Goal: Task Accomplishment & Management: Complete application form

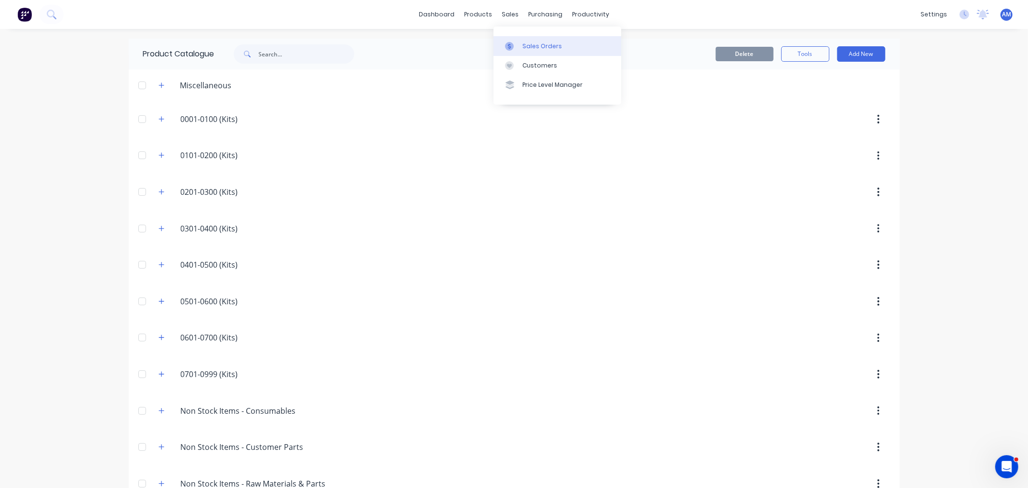
click at [529, 45] on div "Sales Orders" at bounding box center [542, 46] width 40 height 9
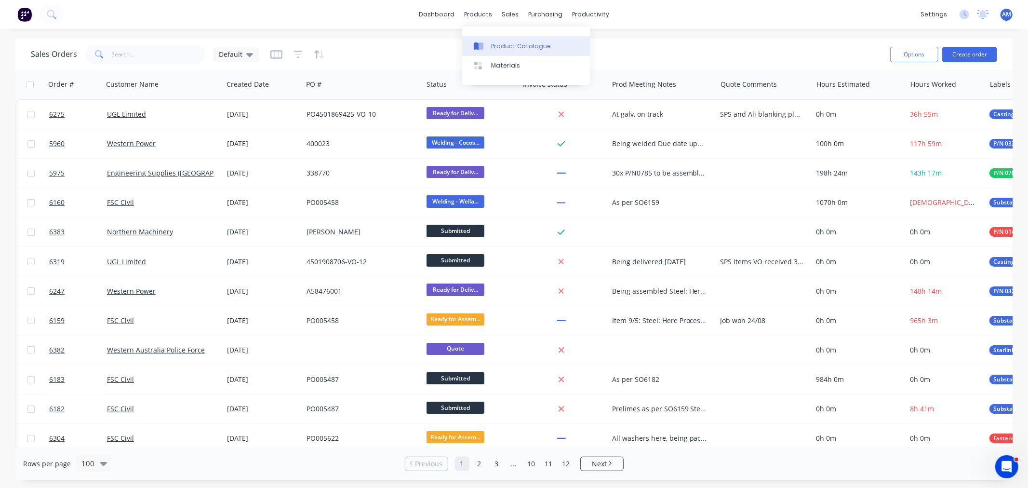
click at [511, 43] on div "Product Catalogue" at bounding box center [521, 46] width 60 height 9
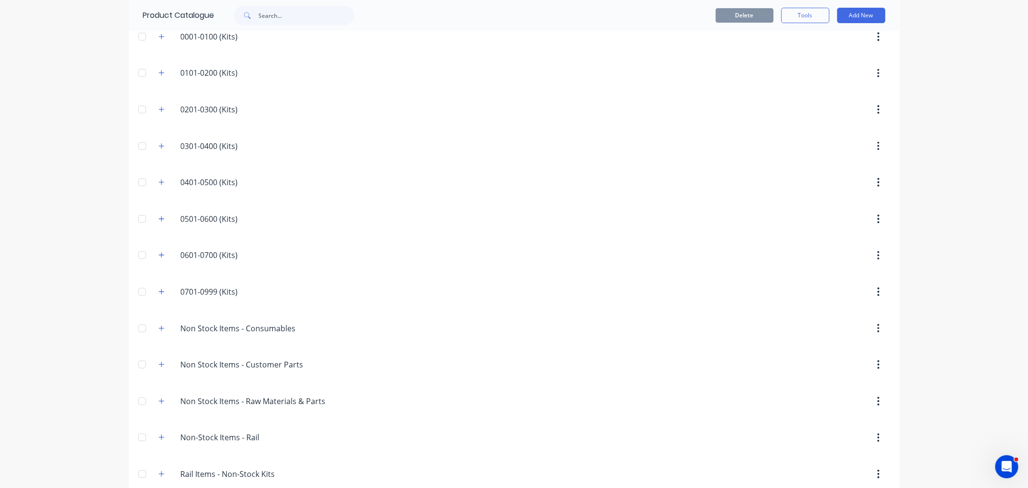
scroll to position [46, 0]
click at [159, 184] on icon "button" at bounding box center [162, 182] width 6 height 7
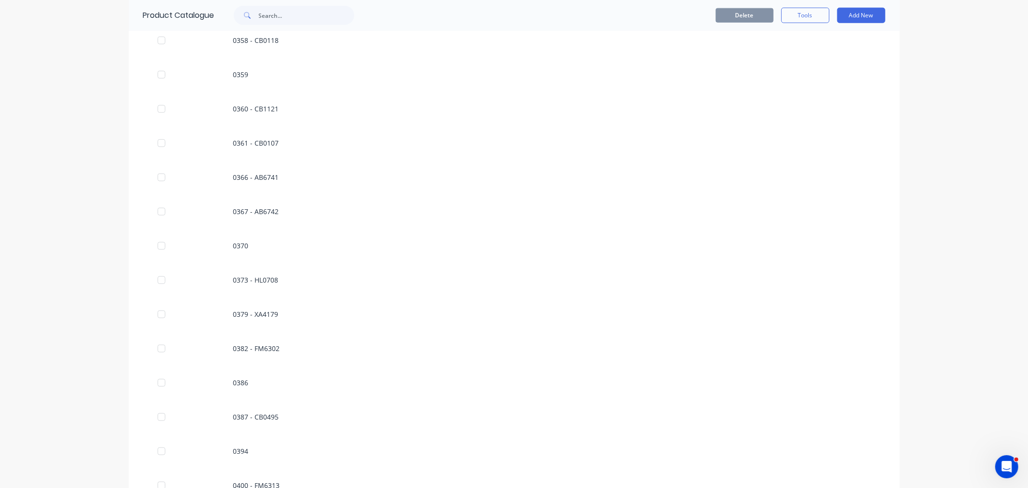
scroll to position [903, 0]
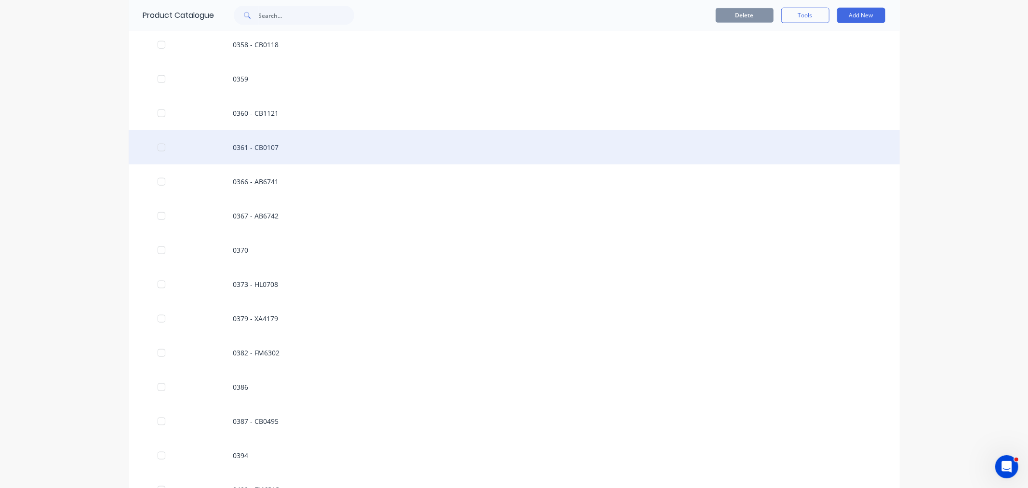
click at [246, 140] on div "0361 - CB0107" at bounding box center [514, 147] width 771 height 34
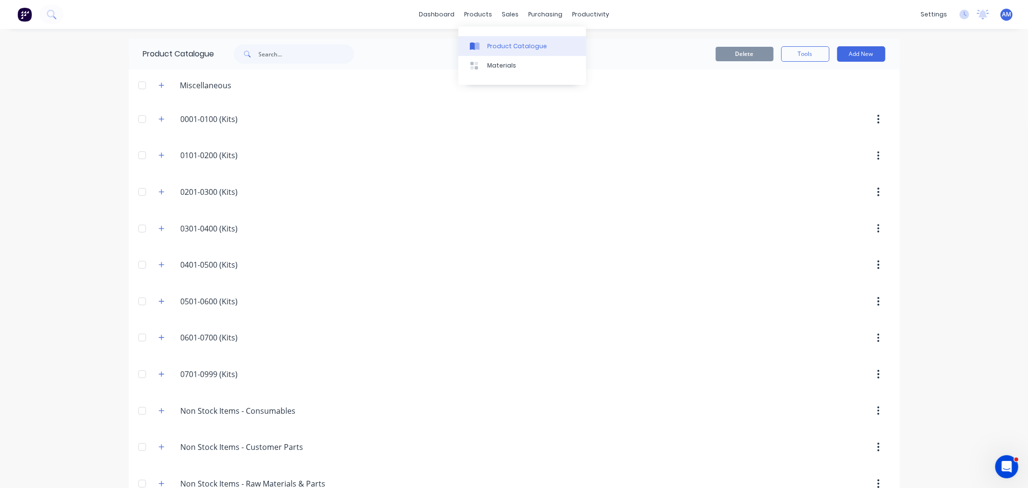
click at [489, 45] on div "Product Catalogue" at bounding box center [517, 46] width 60 height 9
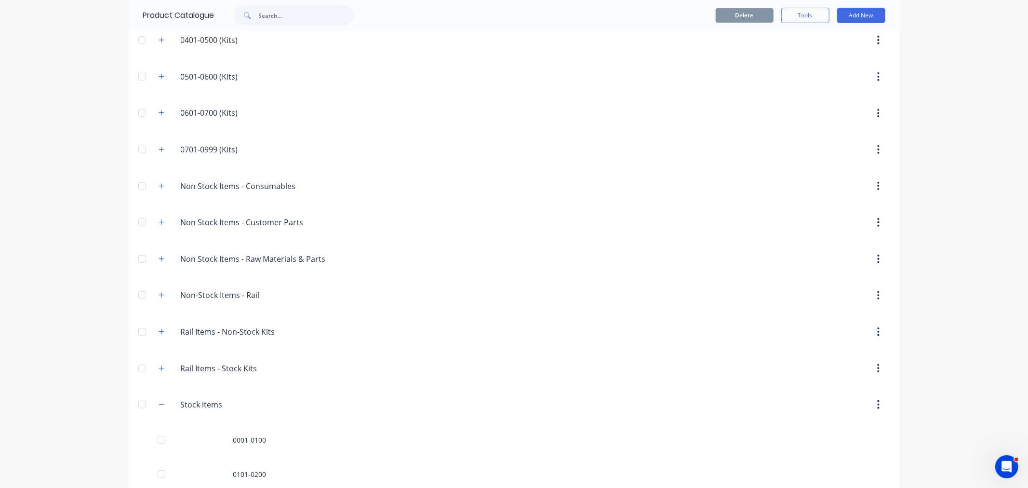
scroll to position [548, 0]
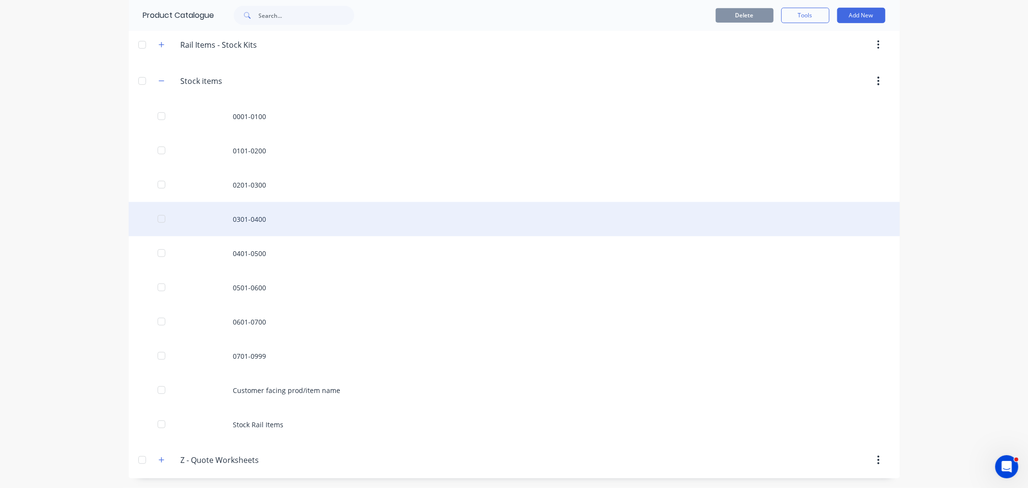
click at [248, 224] on div "0301-0400" at bounding box center [514, 219] width 771 height 34
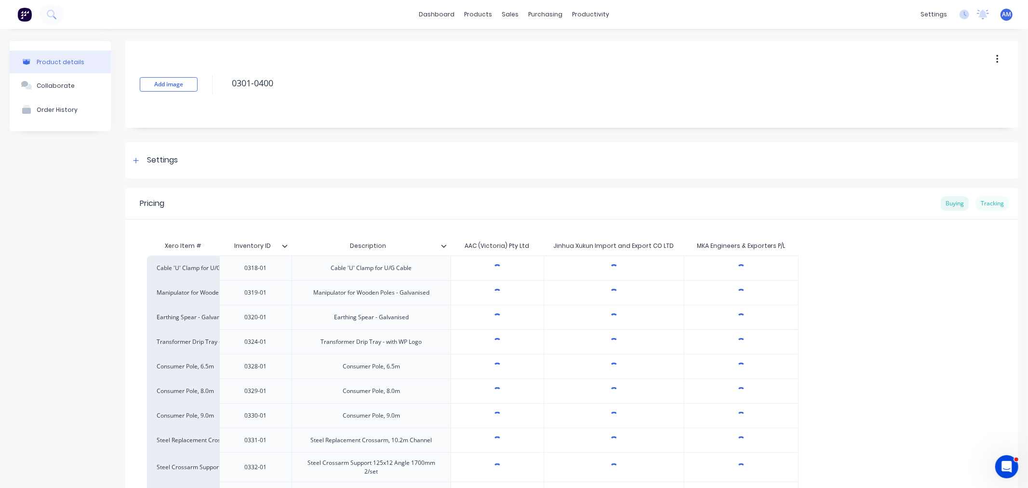
click at [979, 204] on div "Tracking" at bounding box center [992, 203] width 33 height 14
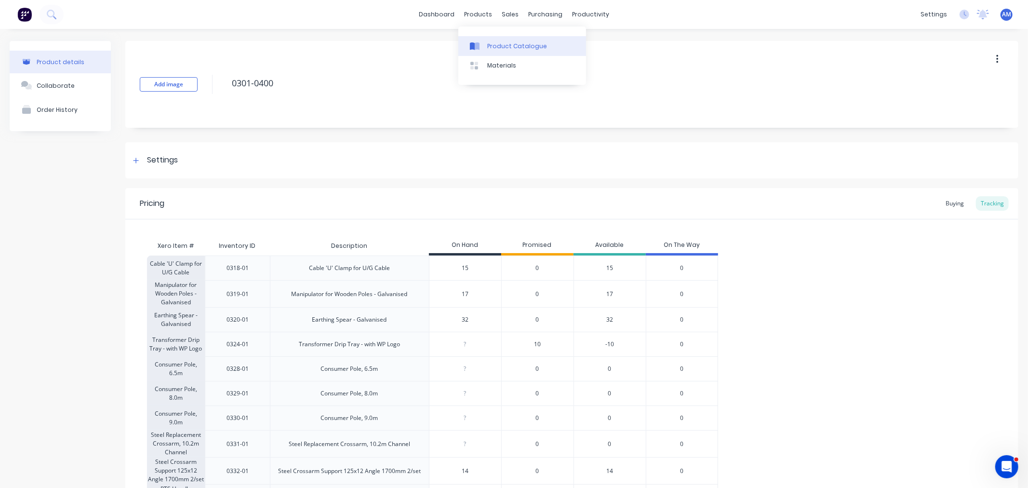
click at [507, 45] on div "Product Catalogue" at bounding box center [517, 46] width 60 height 9
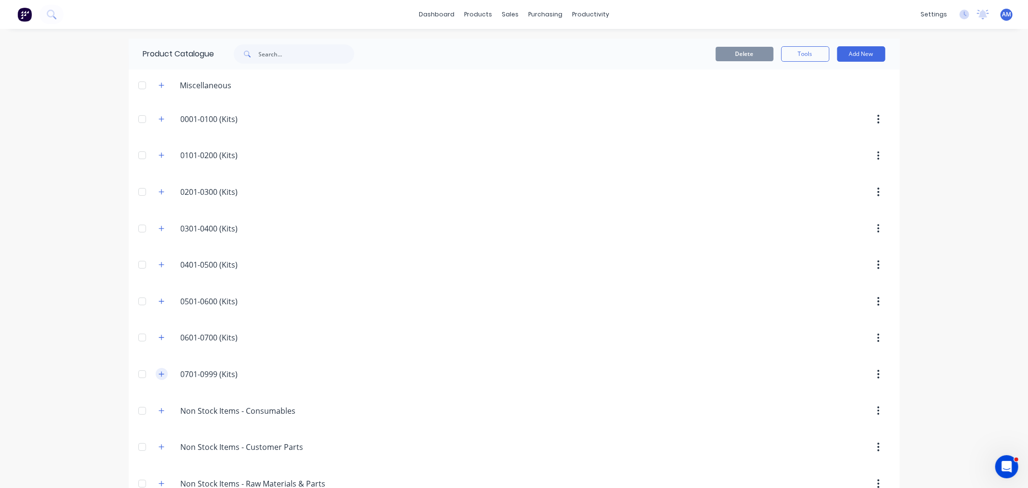
click at [159, 377] on icon "button" at bounding box center [162, 374] width 6 height 7
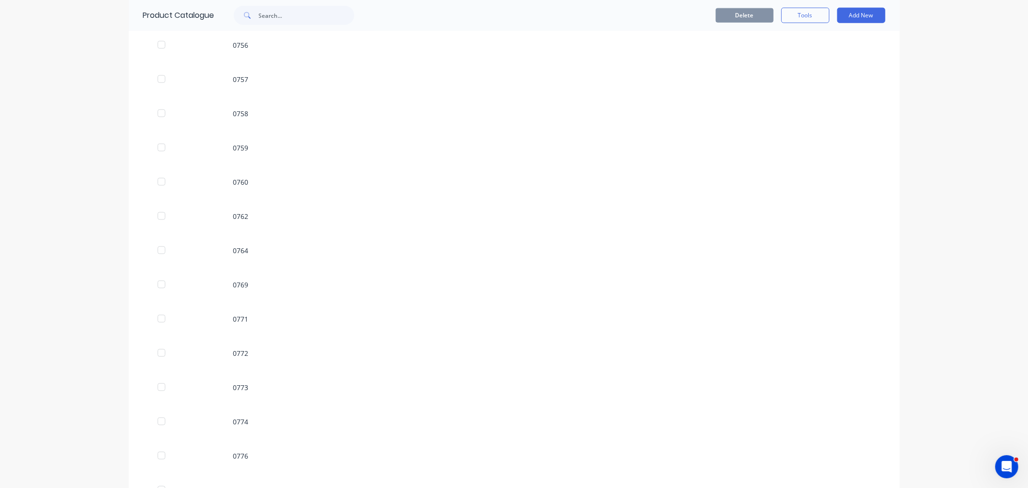
scroll to position [964, 0]
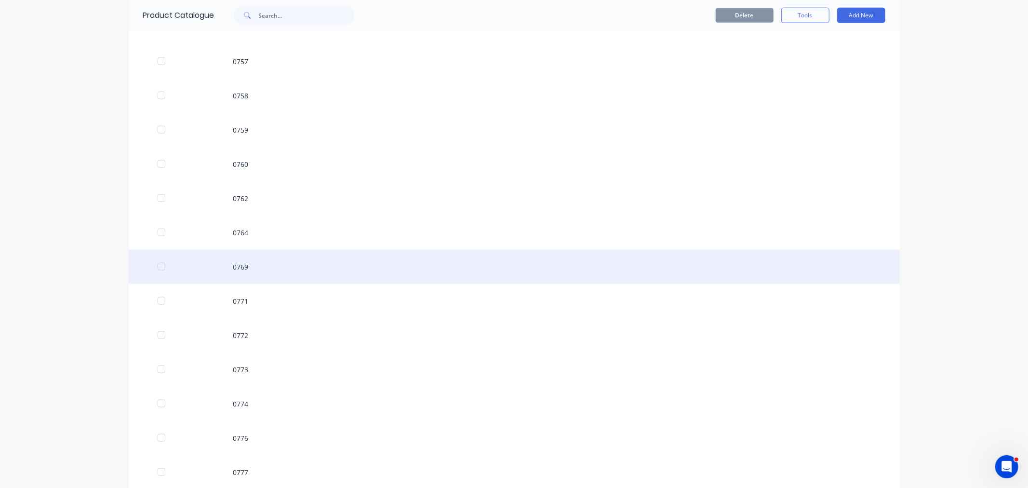
click at [241, 266] on div "0769" at bounding box center [514, 267] width 771 height 34
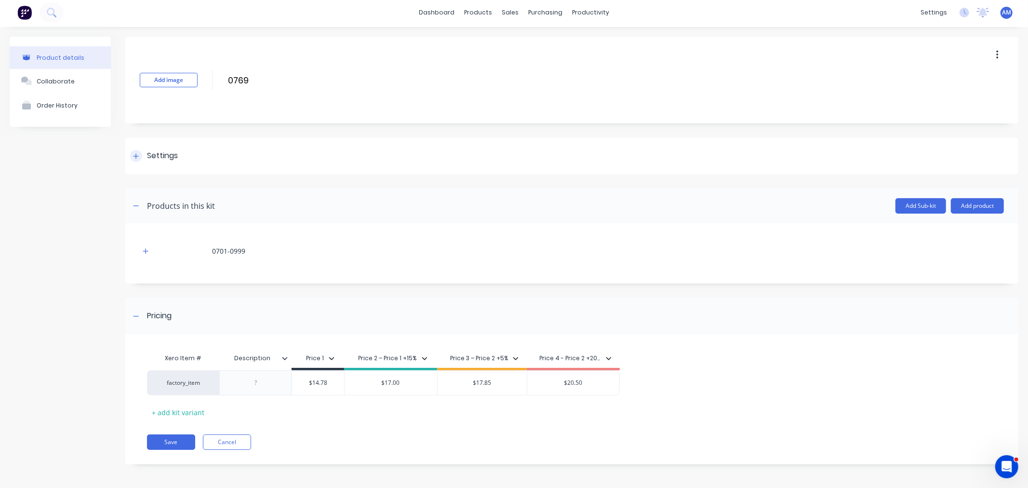
scroll to position [2, 0]
click at [135, 154] on icon at bounding box center [136, 155] width 6 height 7
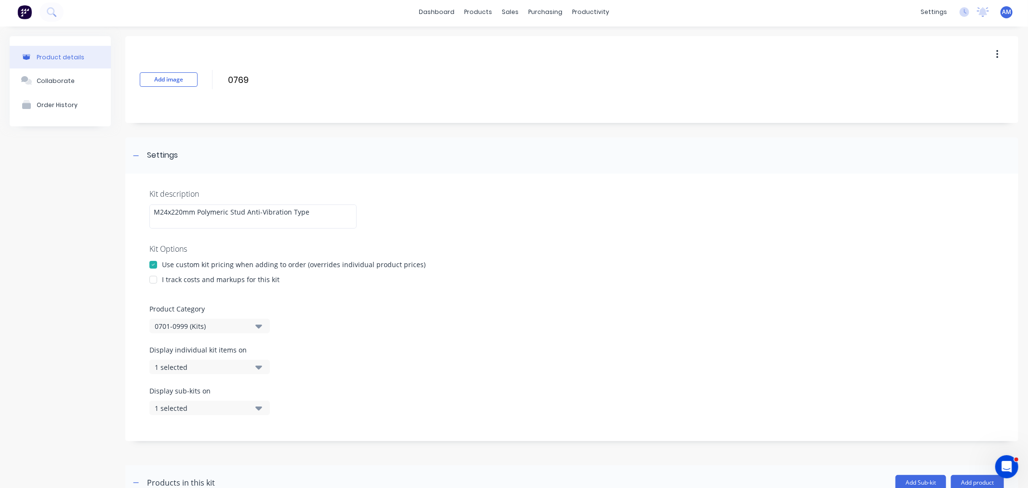
scroll to position [0, 0]
click at [507, 45] on div "Product Catalogue" at bounding box center [517, 46] width 60 height 9
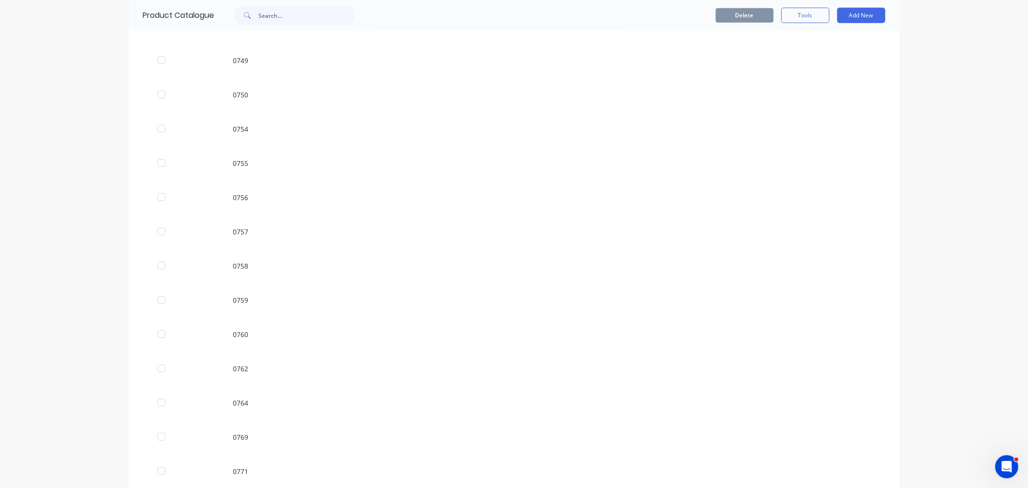
scroll to position [803, 0]
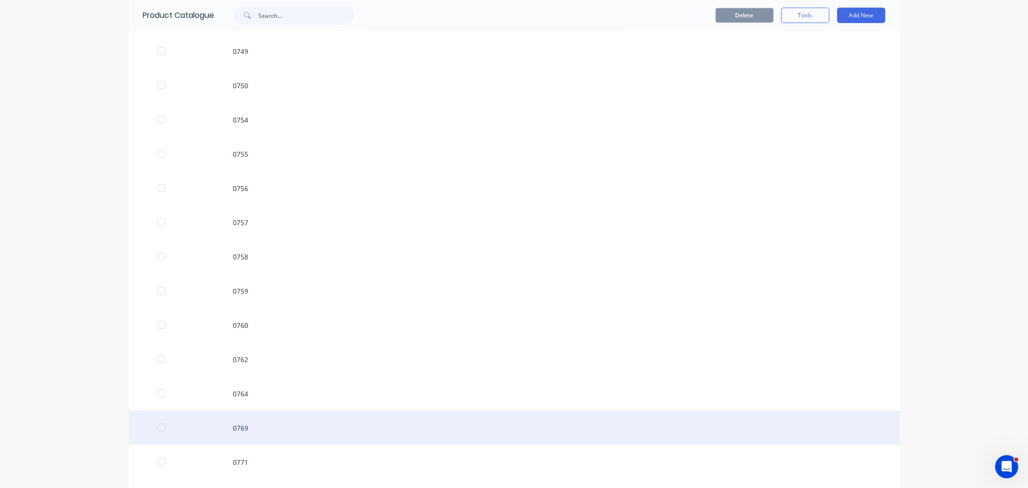
click at [226, 428] on div "0769" at bounding box center [514, 428] width 771 height 34
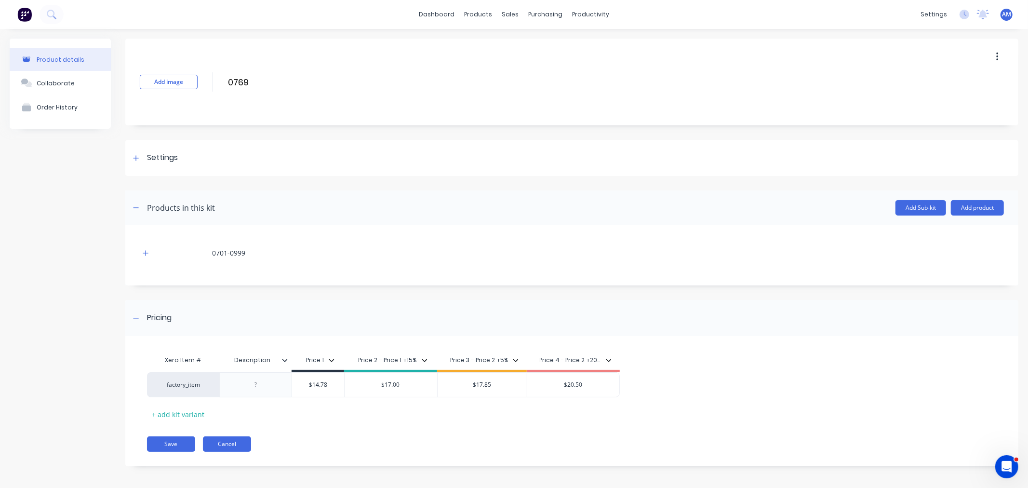
click at [244, 443] on button "Cancel" at bounding box center [227, 443] width 48 height 15
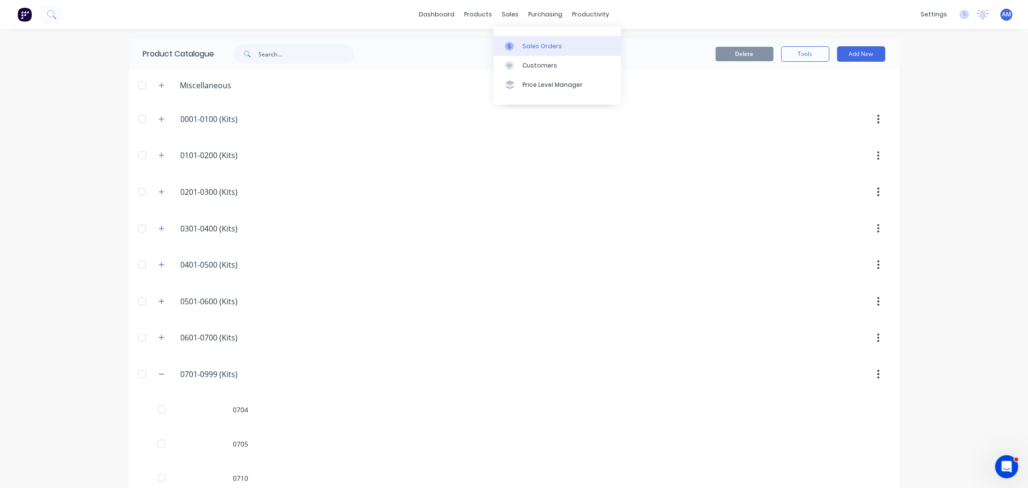
click at [528, 39] on link "Sales Orders" at bounding box center [557, 45] width 128 height 19
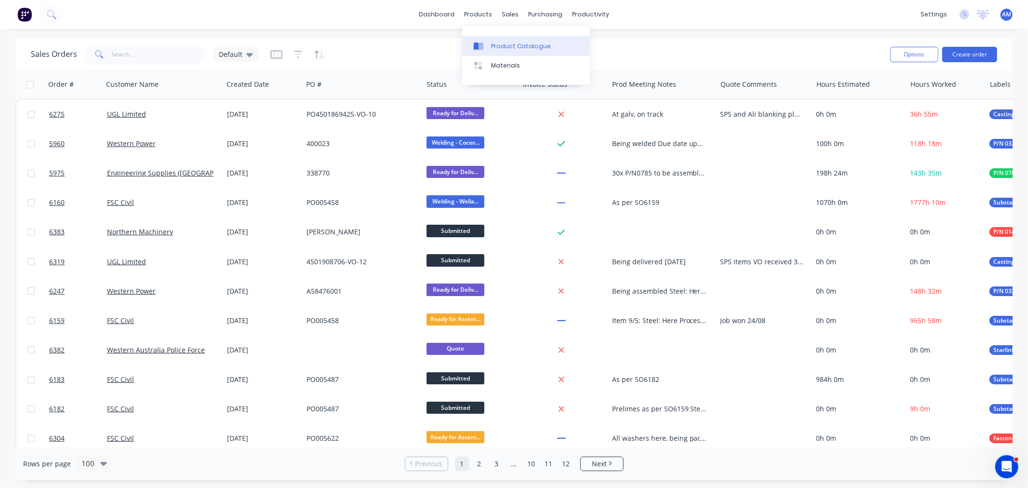
click at [503, 37] on link "Product Catalogue" at bounding box center [526, 45] width 128 height 19
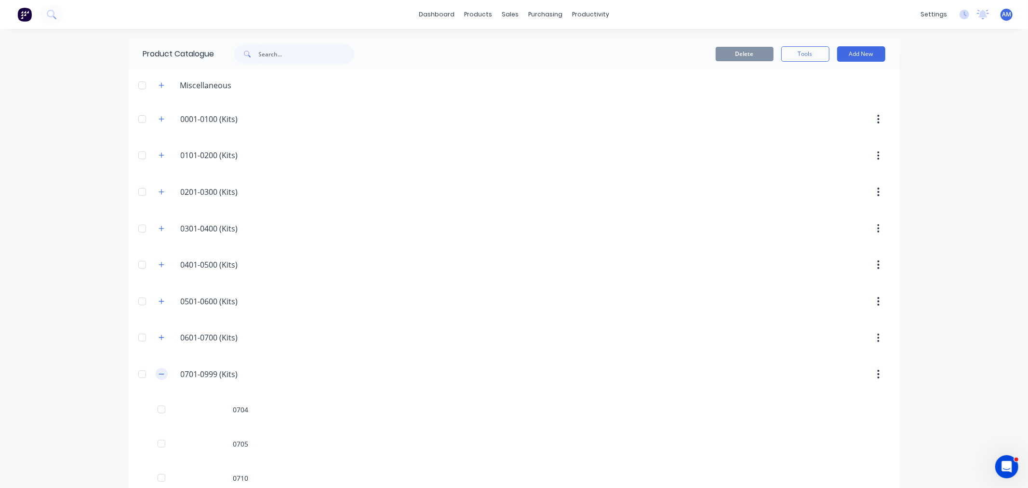
click at [159, 376] on button "button" at bounding box center [162, 374] width 12 height 12
click at [159, 376] on icon "button" at bounding box center [162, 374] width 6 height 7
click at [160, 374] on button "button" at bounding box center [162, 374] width 12 height 12
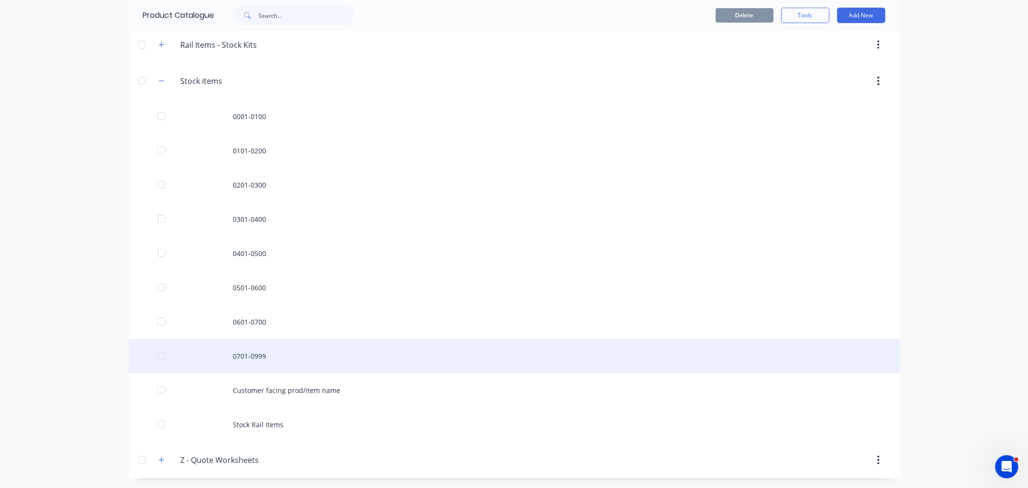
click at [239, 354] on div "0701-0999" at bounding box center [514, 356] width 771 height 34
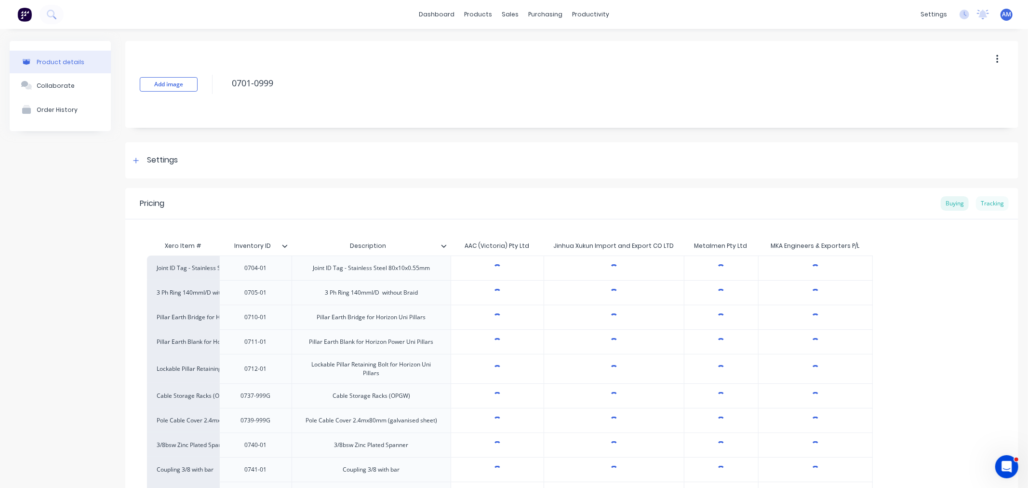
click at [981, 203] on div "Tracking" at bounding box center [992, 203] width 33 height 14
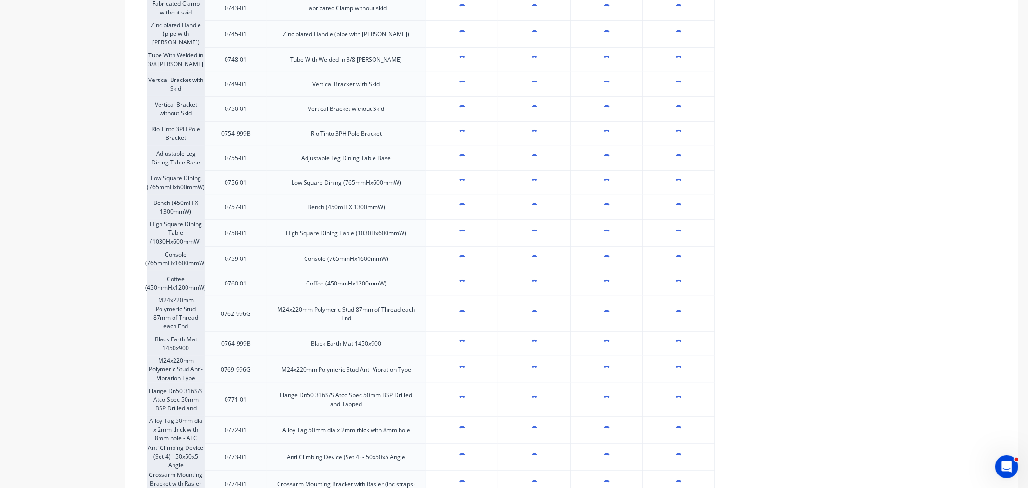
scroll to position [535, 0]
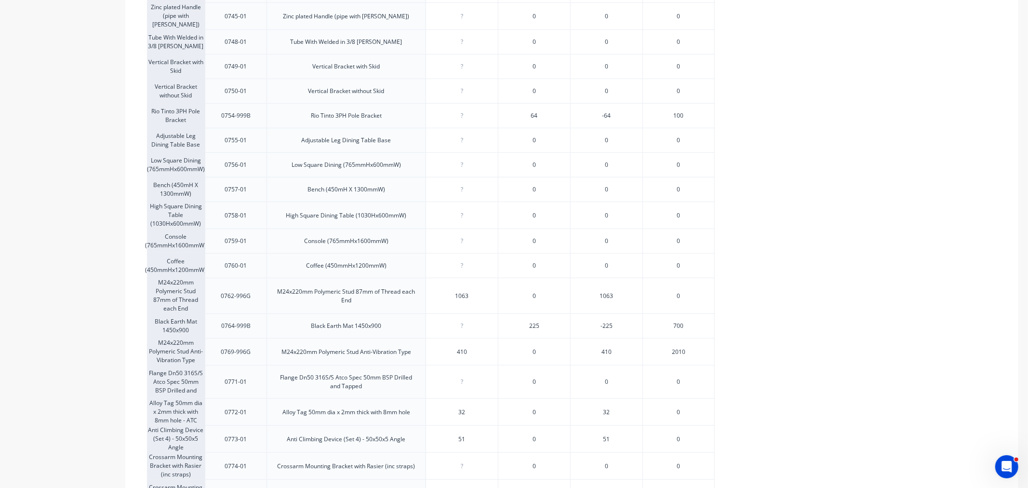
click at [680, 348] on span "2010" at bounding box center [678, 351] width 13 height 9
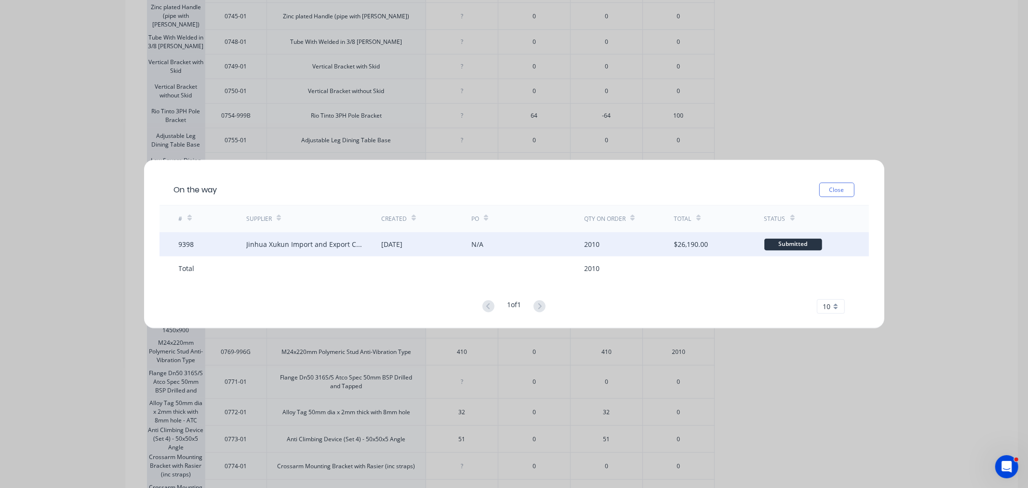
click at [258, 244] on div "Jinhua Xukun Import and Export CO LTD" at bounding box center [304, 244] width 116 height 10
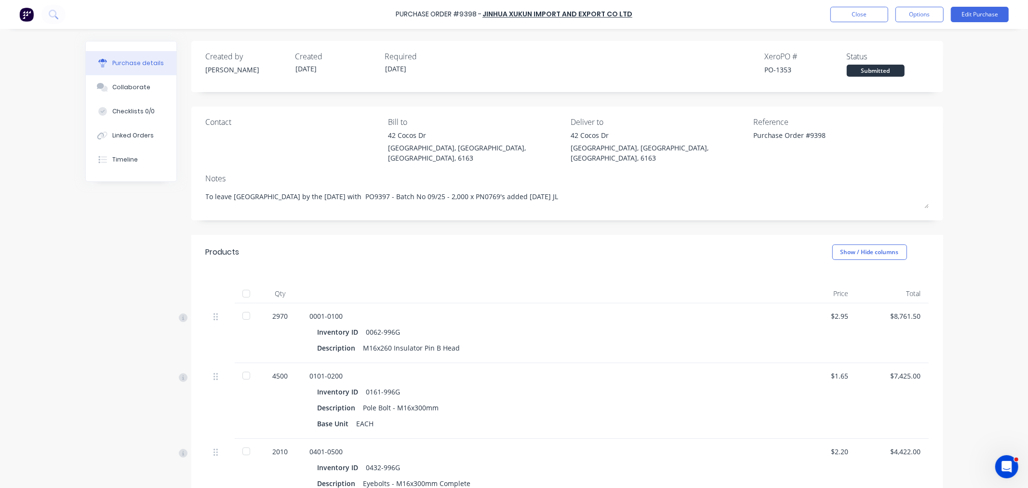
click at [829, 21] on div "Purchase Order #9398 - Jinhua Xukun Import and Export CO LTD Close Options Edit…" at bounding box center [514, 14] width 1028 height 29
click at [836, 15] on button "Close" at bounding box center [859, 14] width 58 height 15
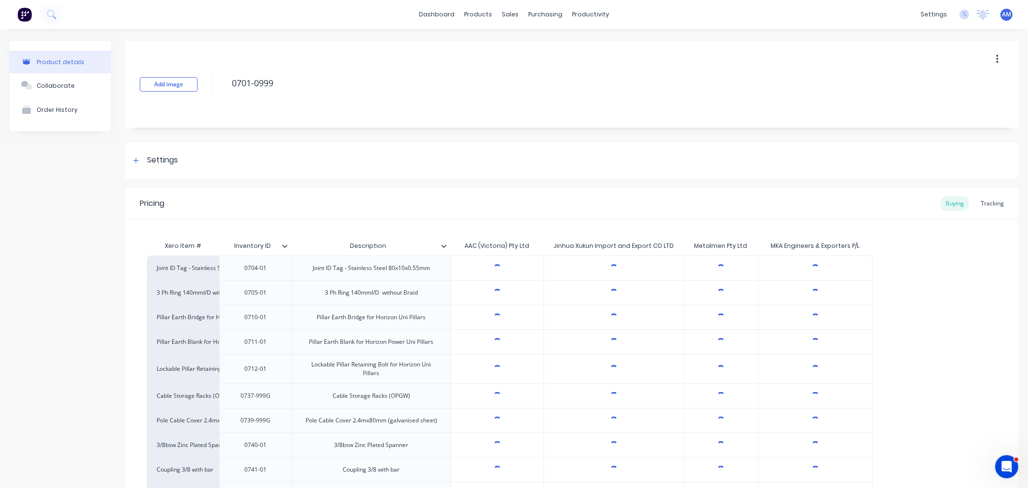
type textarea "x"
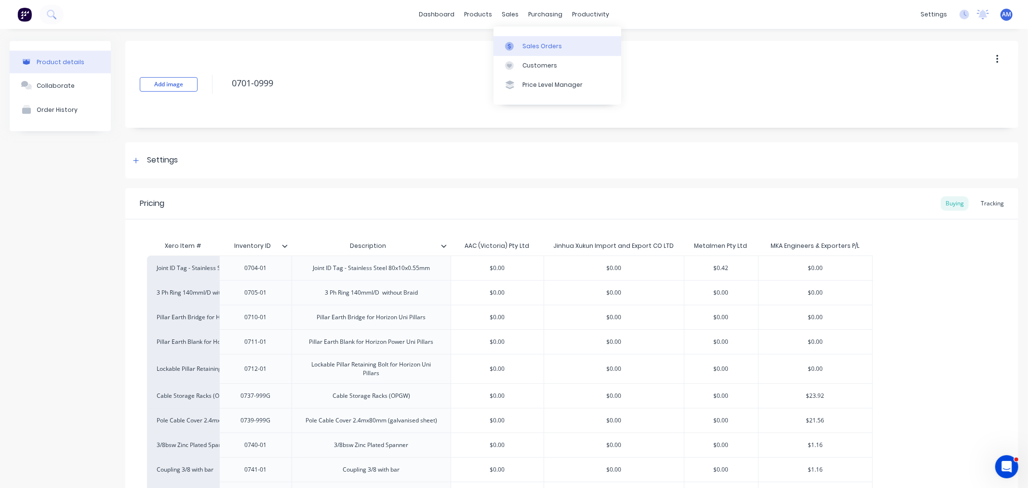
click at [524, 43] on div "Sales Orders" at bounding box center [542, 46] width 40 height 9
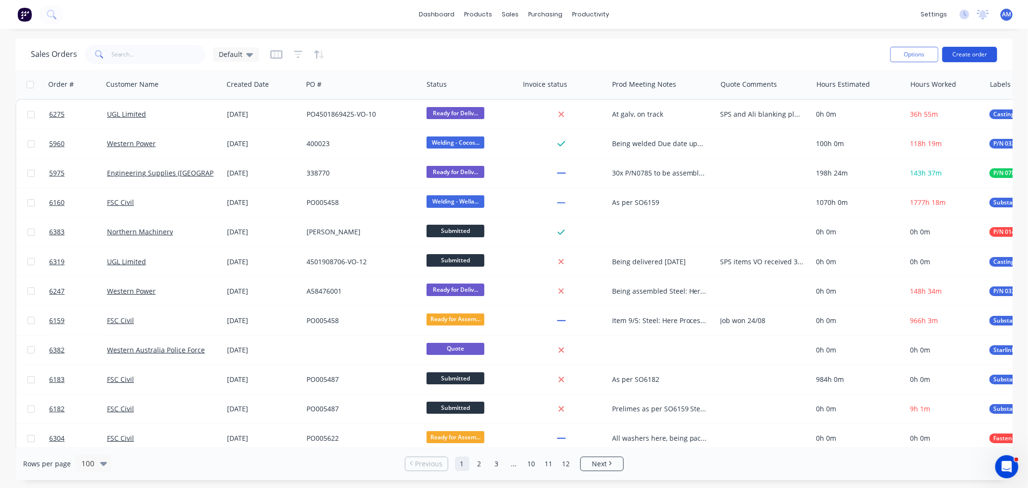
click at [975, 52] on button "Create order" at bounding box center [969, 54] width 55 height 15
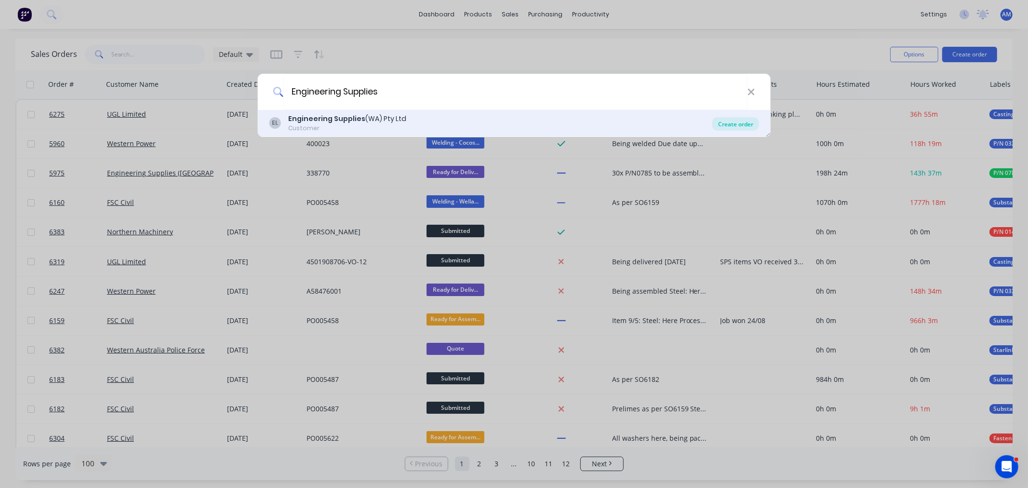
type input "Engineering Supplies"
click at [734, 122] on div "Create order" at bounding box center [735, 123] width 47 height 13
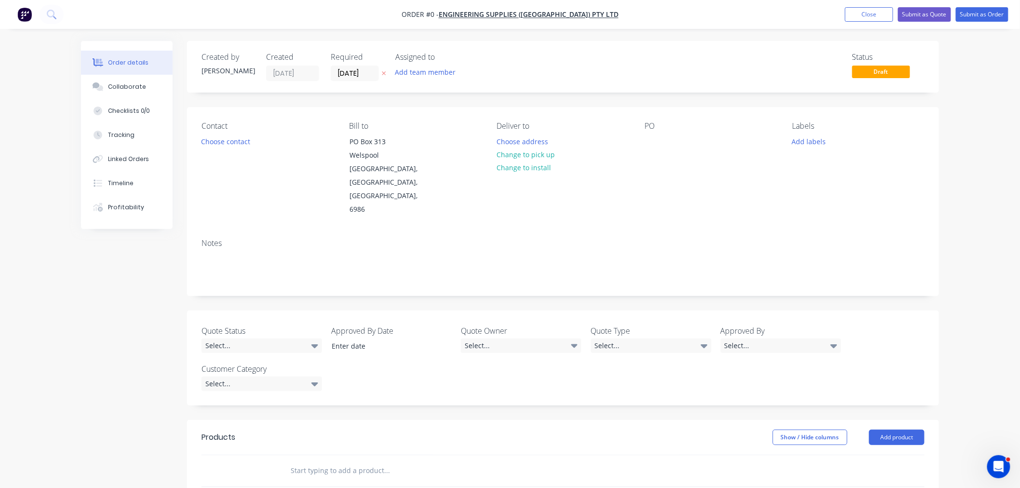
click at [218, 132] on div "Contact Choose contact" at bounding box center [267, 168] width 132 height 95
click at [218, 137] on button "Choose contact" at bounding box center [225, 140] width 59 height 13
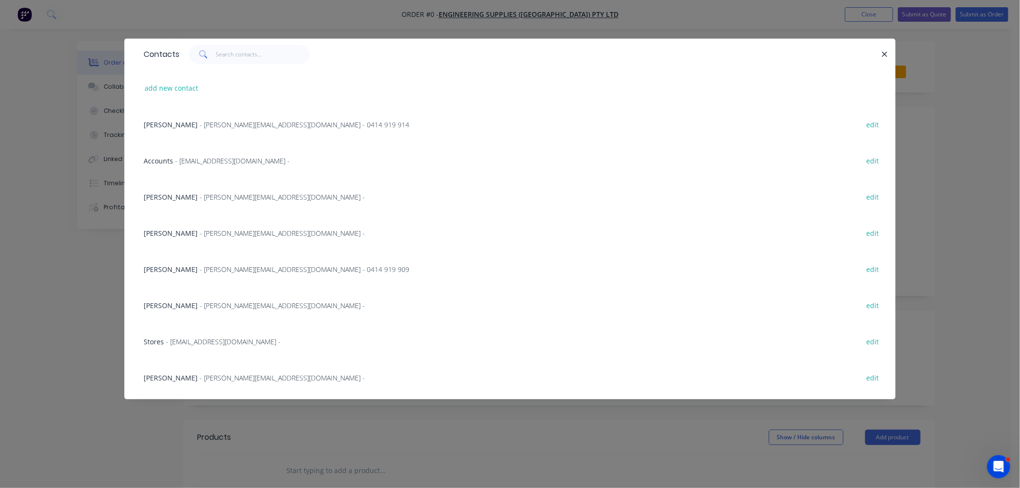
click at [198, 261] on div "Travis Dinsdale - [EMAIL_ADDRESS][DOMAIN_NAME] - 0414 919 909 edit" at bounding box center [510, 269] width 742 height 36
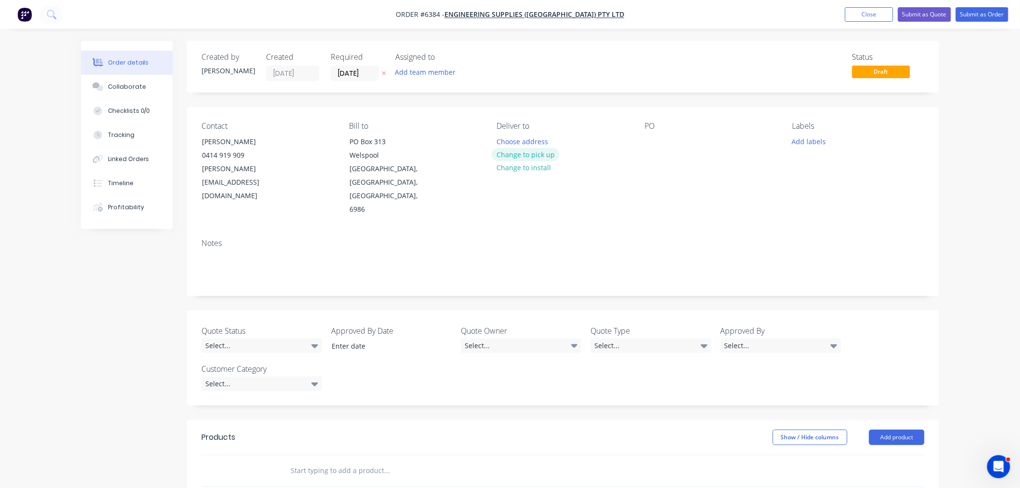
click at [510, 154] on button "Change to pick up" at bounding box center [525, 154] width 68 height 13
click at [507, 157] on button "Change to delivery" at bounding box center [526, 154] width 70 height 13
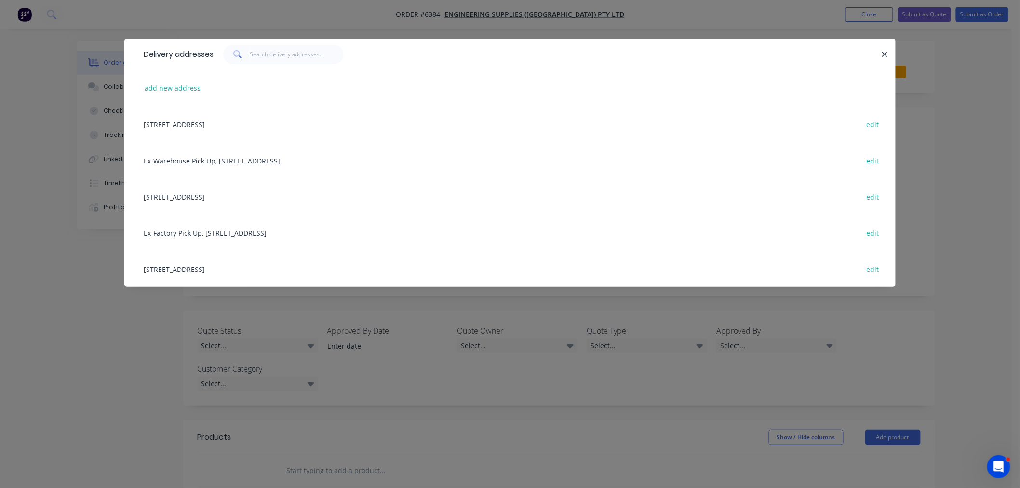
click at [172, 191] on div "[STREET_ADDRESS] edit" at bounding box center [510, 196] width 742 height 36
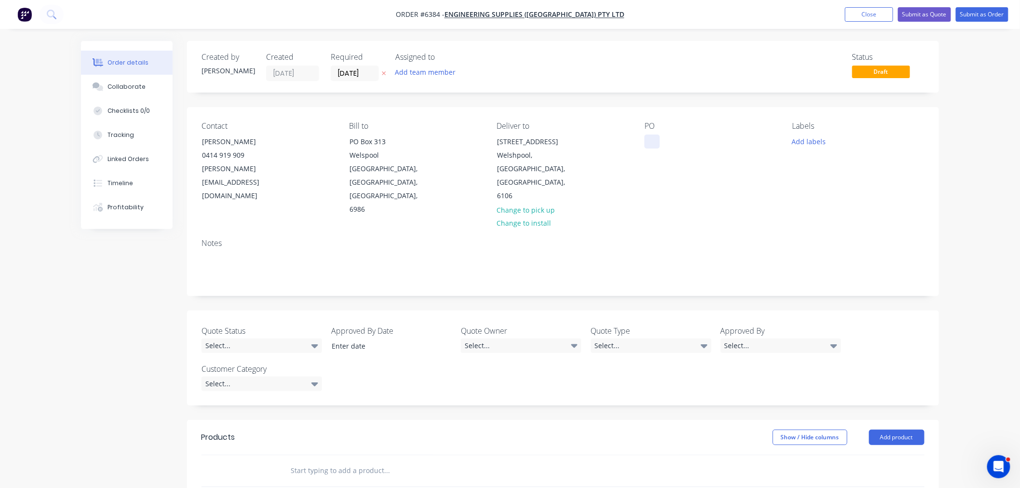
drag, startPoint x: 642, startPoint y: 142, endPoint x: 645, endPoint y: 146, distance: 5.2
click at [642, 144] on div "Contact [PERSON_NAME] 0414 919 909 [PERSON_NAME][EMAIL_ADDRESS][DOMAIN_NAME] Bi…" at bounding box center [563, 169] width 752 height 124
click at [649, 140] on div at bounding box center [651, 141] width 15 height 14
click at [813, 136] on button "Add labels" at bounding box center [808, 140] width 44 height 13
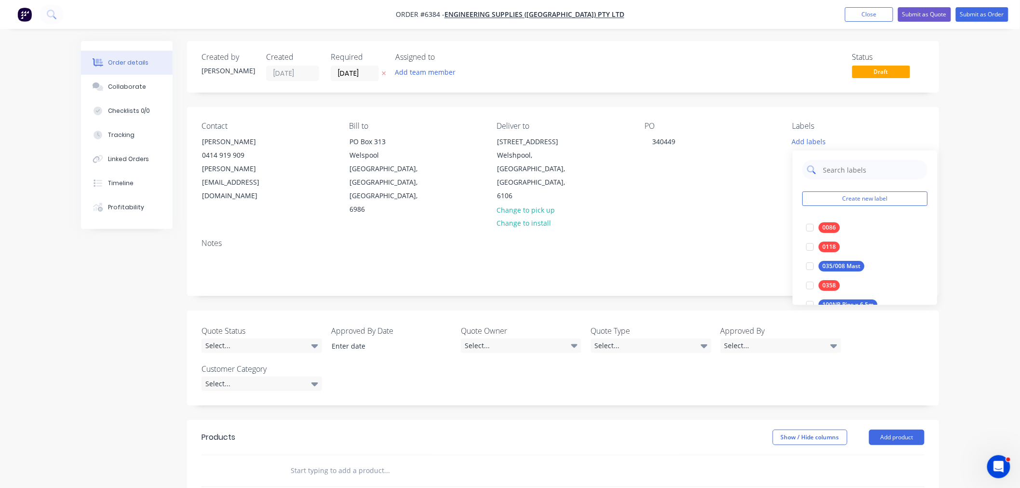
click at [822, 170] on input "text" at bounding box center [872, 169] width 101 height 19
type input "0769"
click at [813, 227] on div at bounding box center [809, 227] width 19 height 19
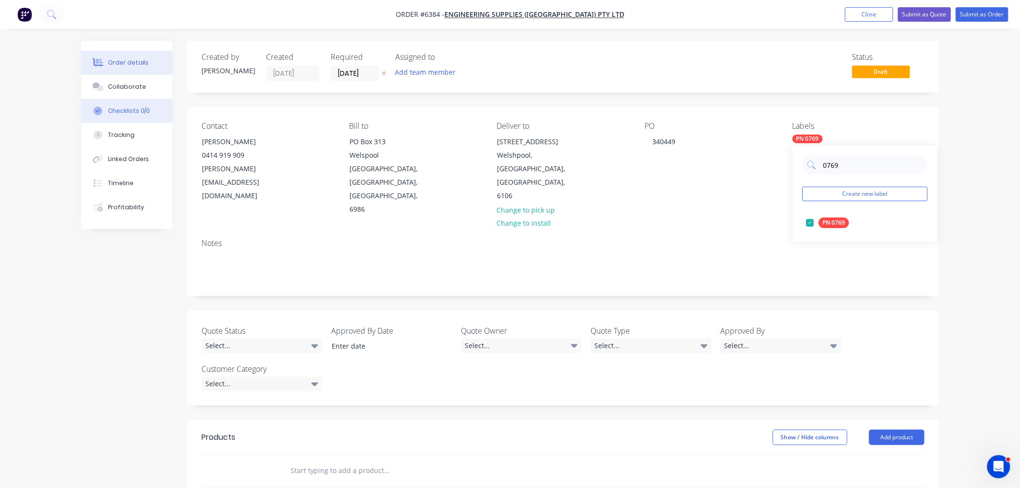
click at [136, 107] on div "Checklists 0/0" at bounding box center [129, 110] width 42 height 9
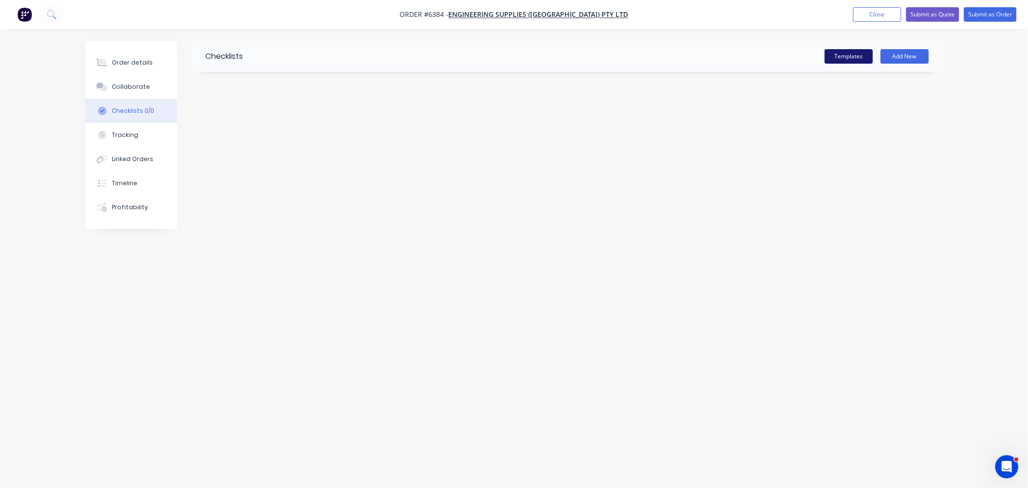
click at [837, 55] on button "Templates" at bounding box center [848, 56] width 48 height 14
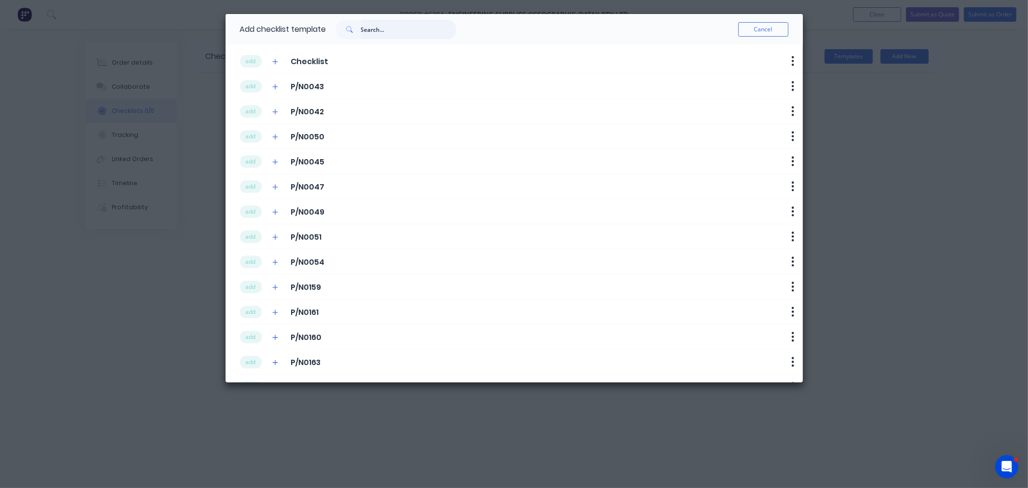
click at [385, 30] on input "text" at bounding box center [408, 29] width 95 height 19
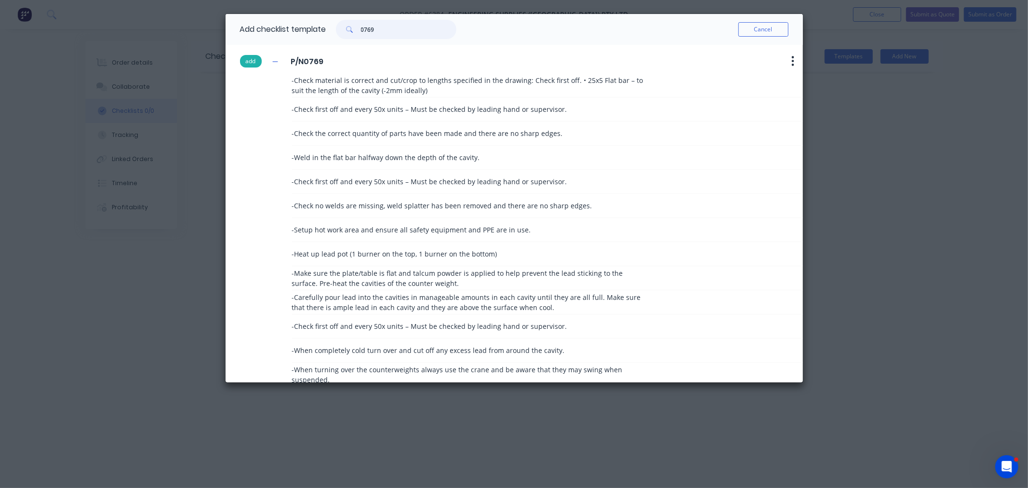
type input "0769"
click at [247, 59] on button "add" at bounding box center [251, 61] width 22 height 13
type textarea "x"
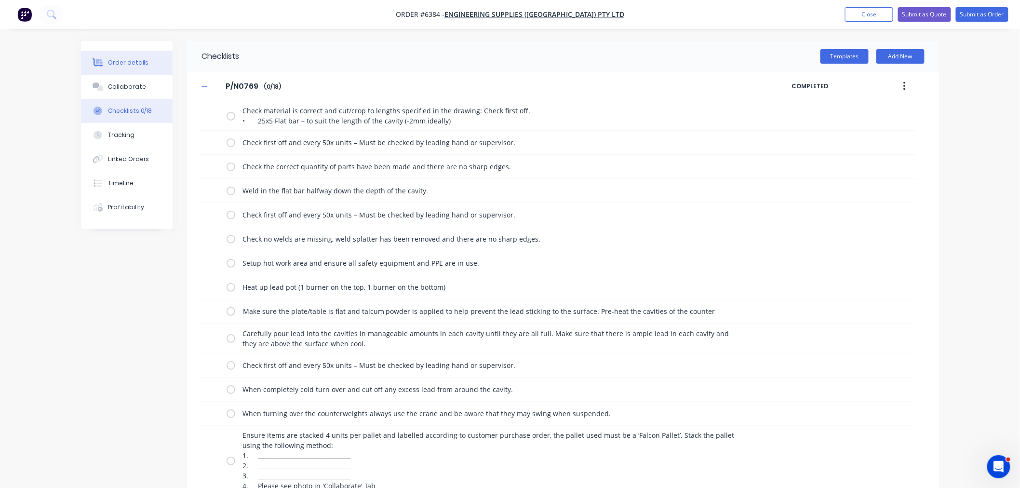
click at [133, 66] on div "Order details" at bounding box center [128, 62] width 41 height 9
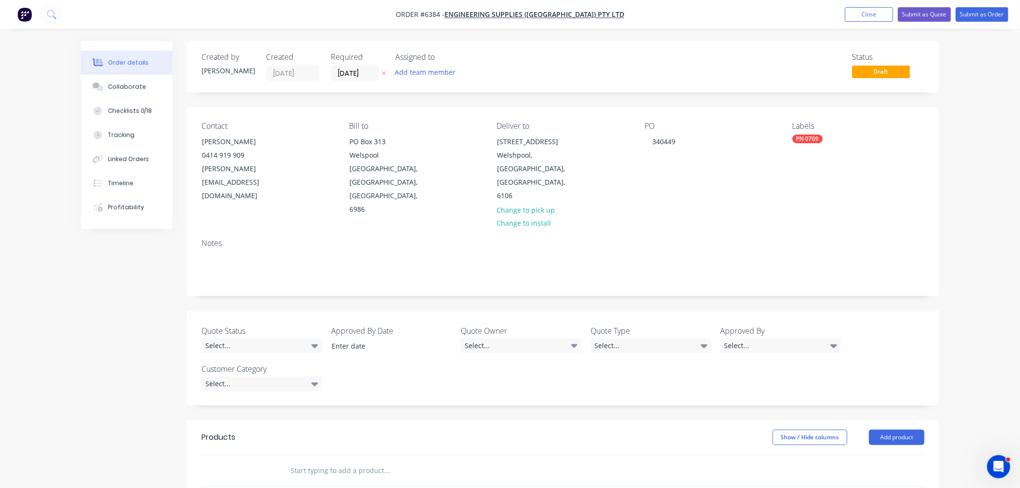
click at [342, 461] on input "text" at bounding box center [386, 470] width 193 height 19
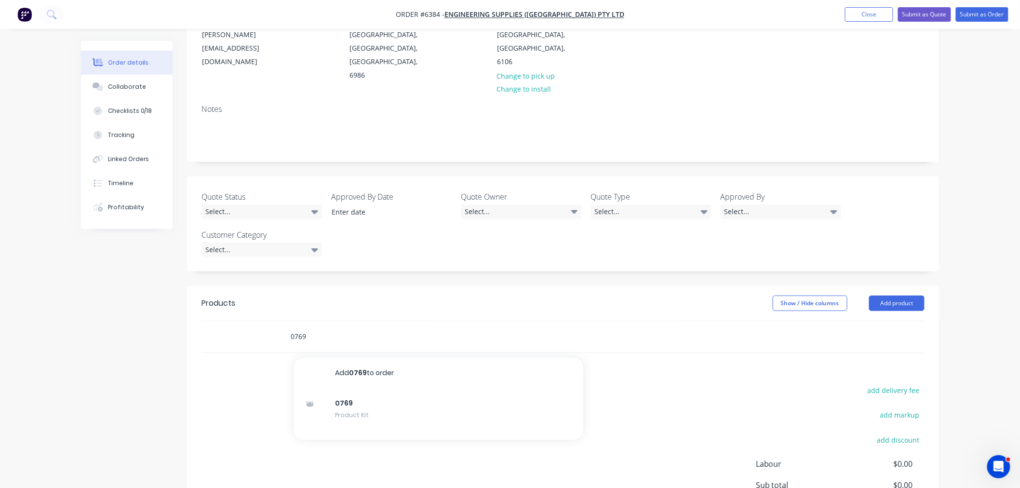
scroll to position [160, 0]
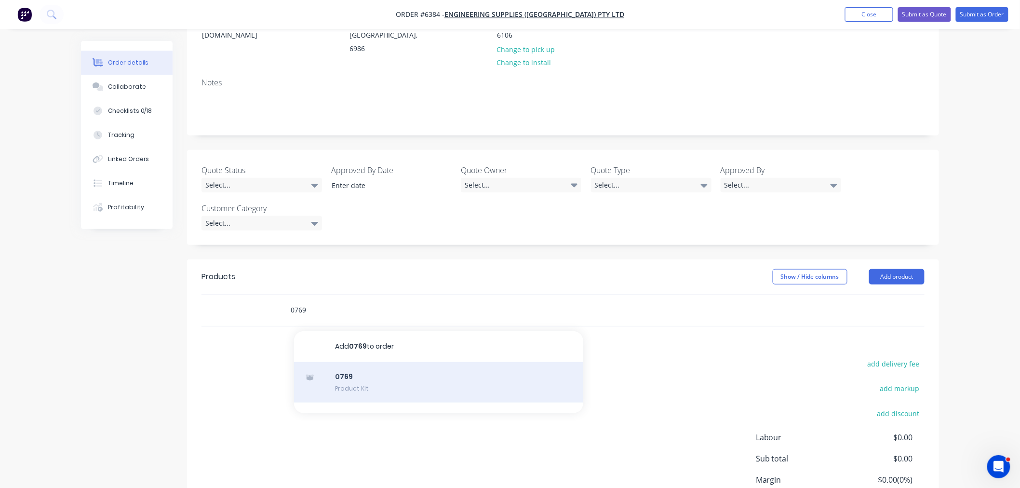
type input "0769"
click at [352, 362] on div "0769 Product Kit" at bounding box center [438, 382] width 289 height 40
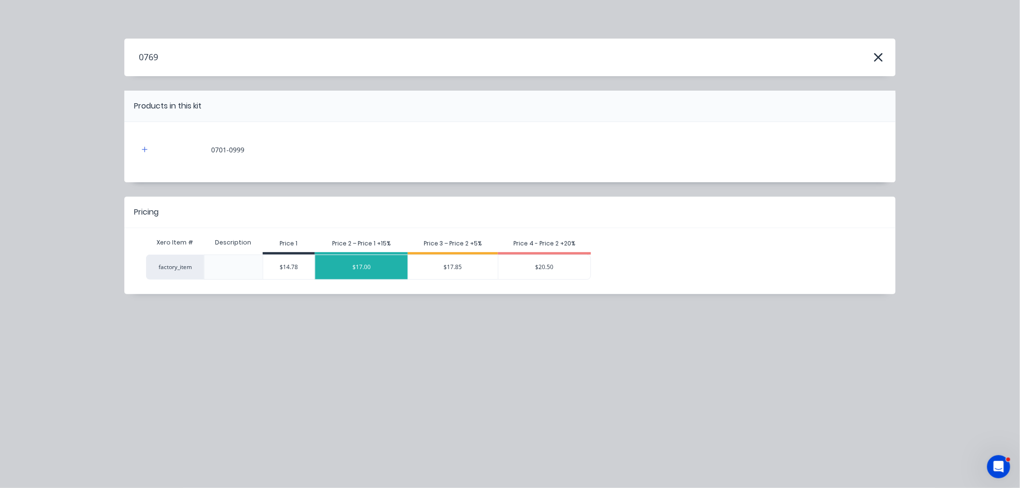
click at [379, 270] on div "$17.00" at bounding box center [361, 267] width 93 height 24
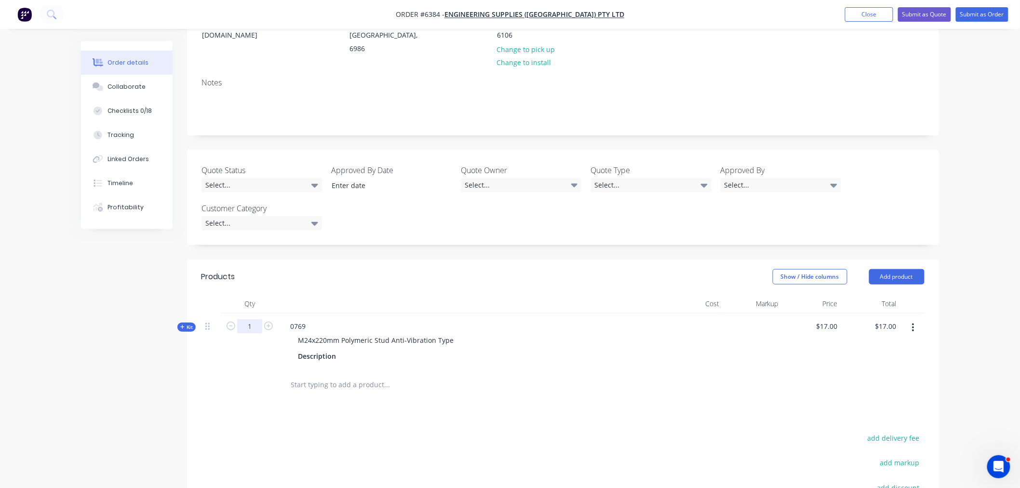
click at [254, 319] on input "1" at bounding box center [249, 326] width 25 height 14
type input "400"
type input "$6,800.00"
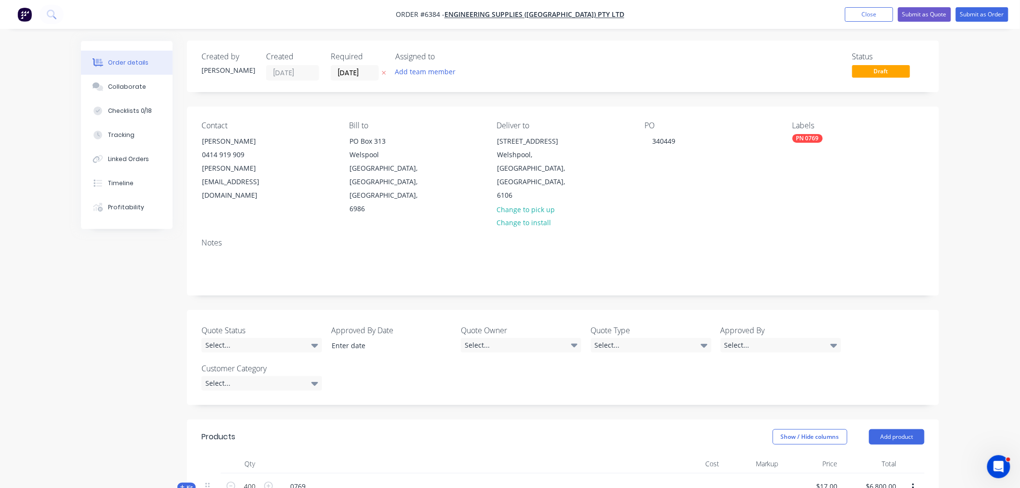
scroll to position [0, 0]
click at [360, 75] on input "[DATE]" at bounding box center [354, 73] width 47 height 14
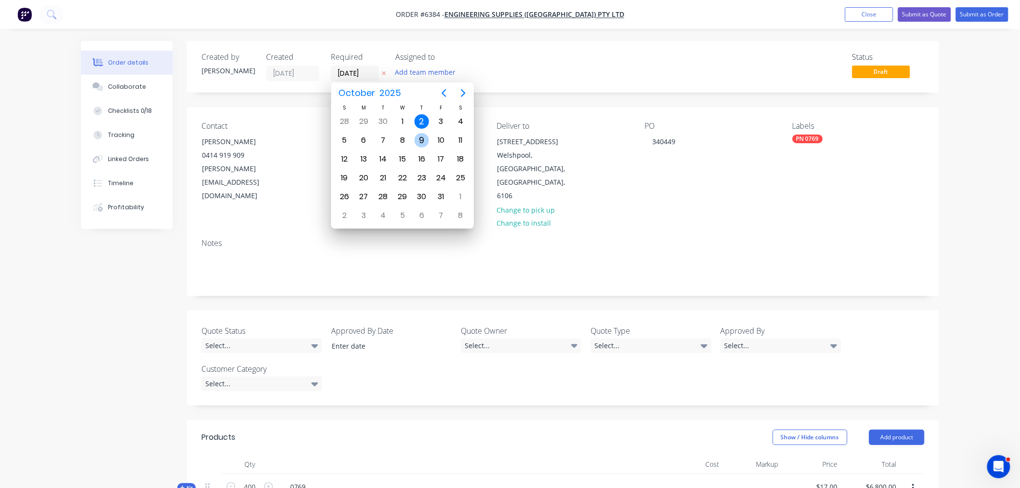
click at [416, 136] on div "9" at bounding box center [421, 140] width 14 height 14
type input "[DATE]"
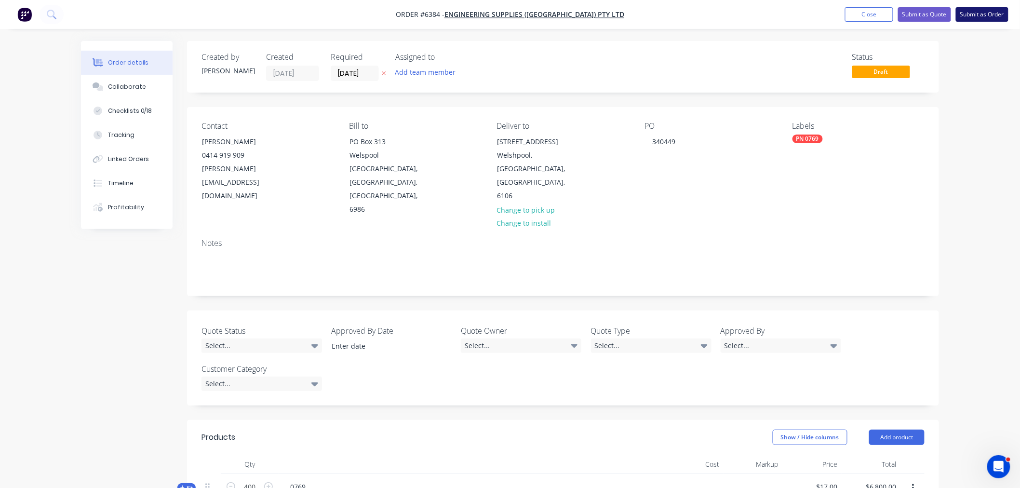
click at [986, 15] on button "Submit as Order" at bounding box center [982, 14] width 53 height 14
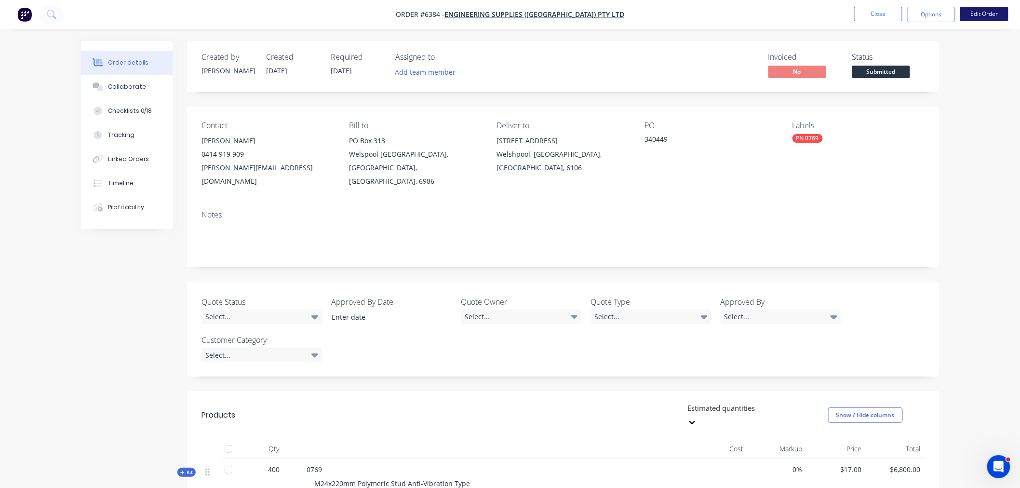
click at [979, 17] on button "Edit Order" at bounding box center [984, 14] width 48 height 14
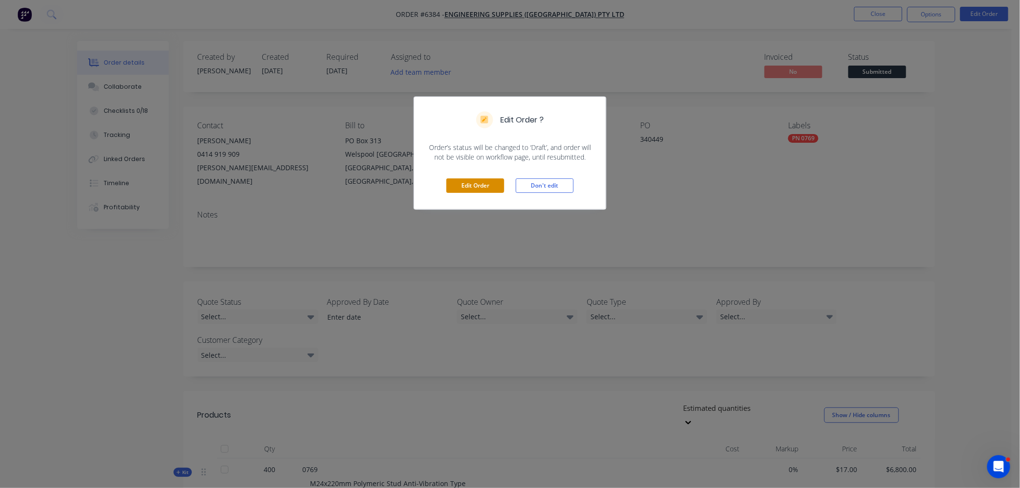
click at [485, 182] on button "Edit Order" at bounding box center [475, 185] width 58 height 14
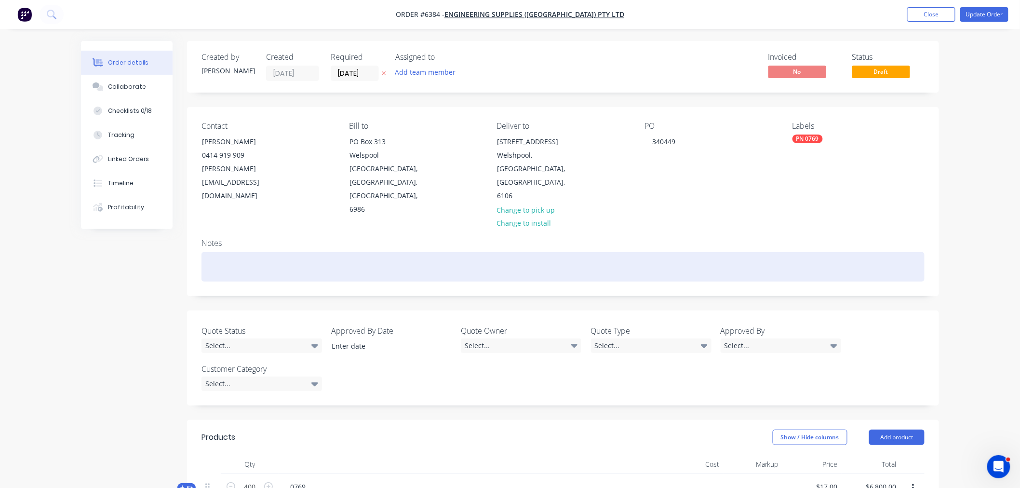
click at [244, 252] on div at bounding box center [562, 266] width 723 height 29
click at [252, 252] on div "delivery dockjet notices to be sent to: [PERSON_NAME]" at bounding box center [562, 266] width 723 height 29
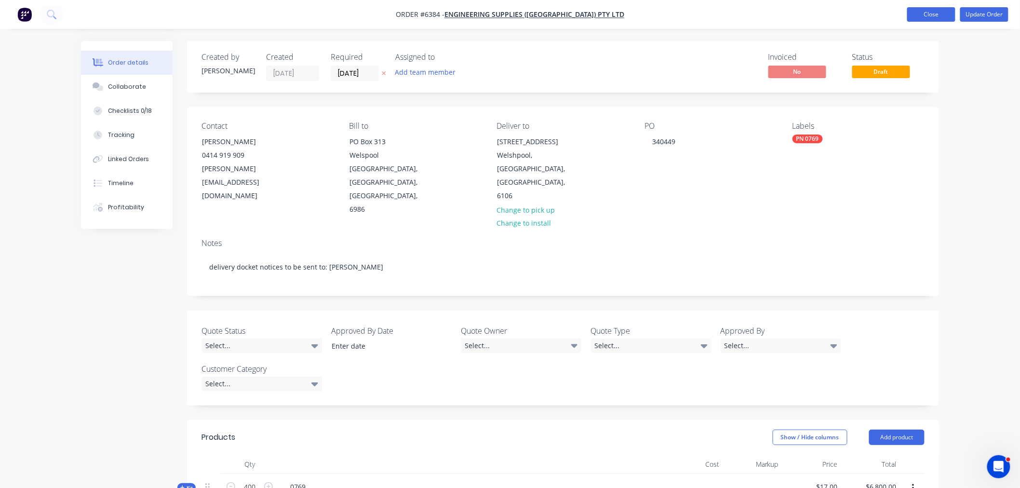
click at [930, 10] on button "Close" at bounding box center [931, 14] width 48 height 14
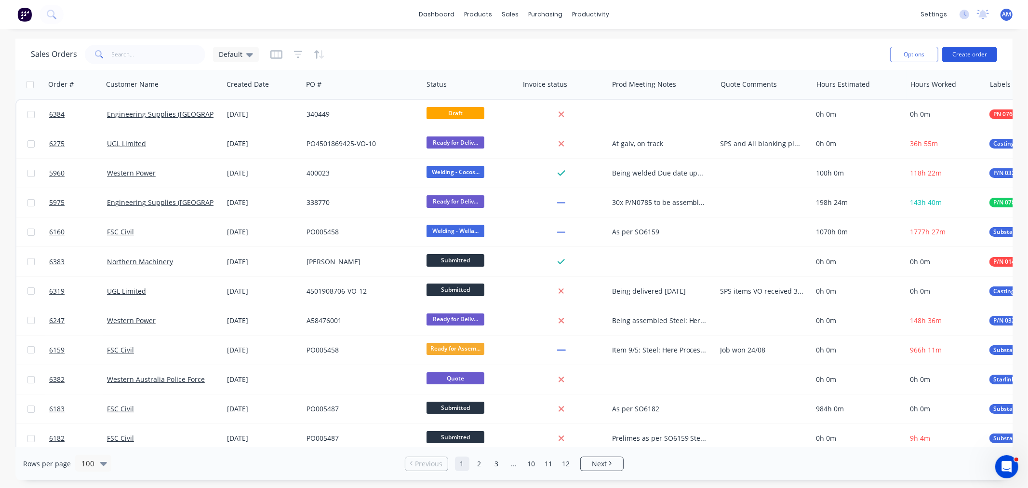
click at [951, 58] on button "Create order" at bounding box center [969, 54] width 55 height 15
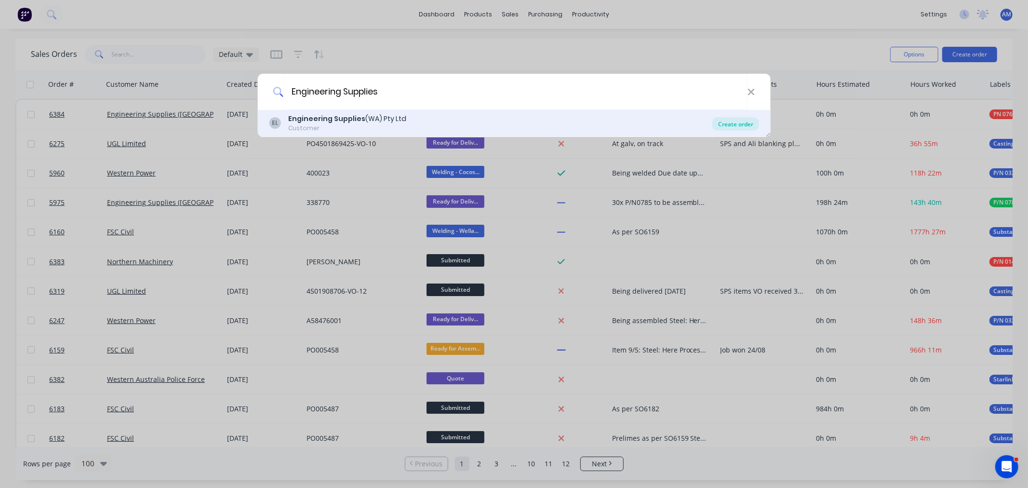
type input "Engineering Supplies"
click at [726, 123] on div "Create order" at bounding box center [735, 123] width 47 height 13
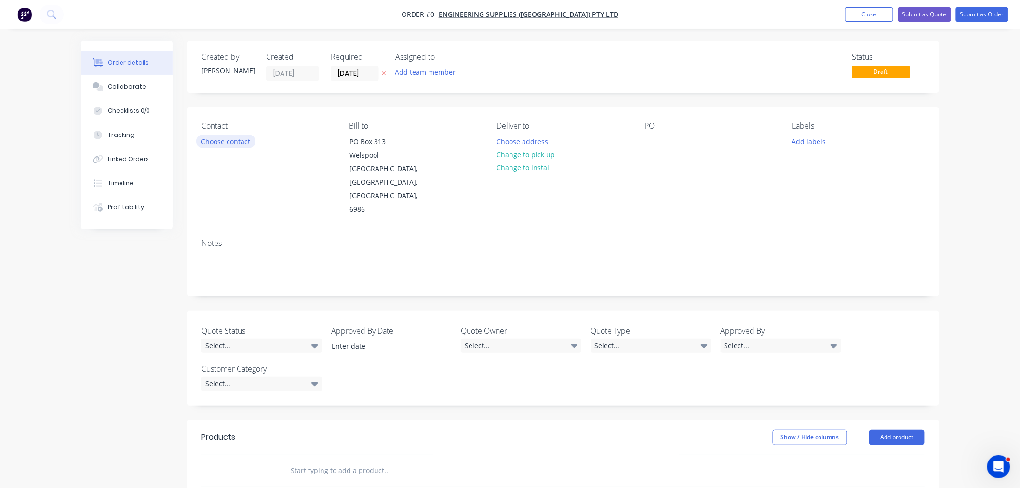
click at [206, 142] on button "Choose contact" at bounding box center [225, 140] width 59 height 13
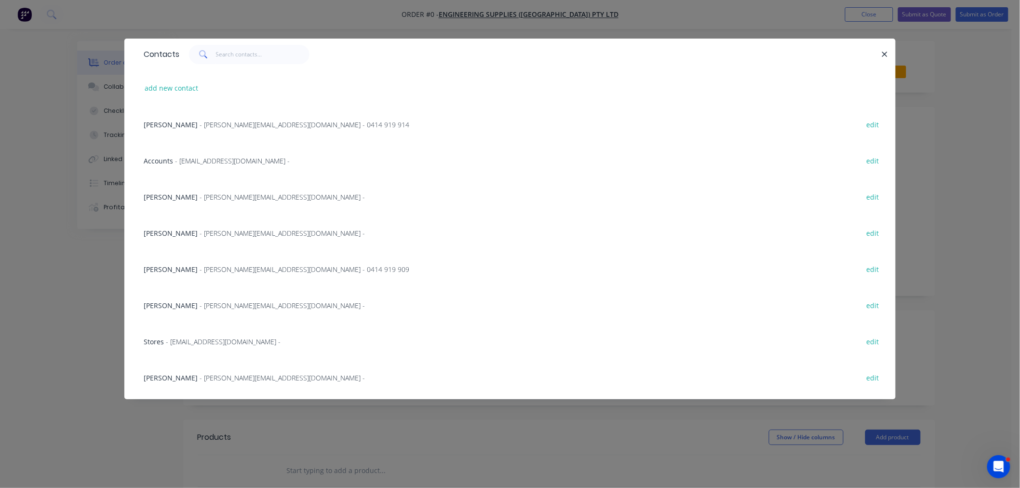
click at [181, 268] on span "[PERSON_NAME]" at bounding box center [171, 269] width 54 height 9
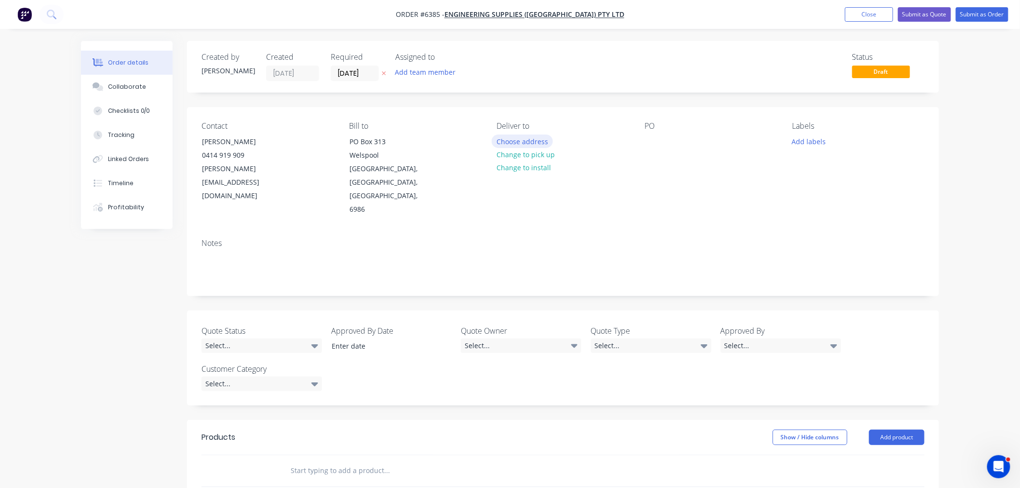
click at [519, 142] on button "Choose address" at bounding box center [522, 140] width 62 height 13
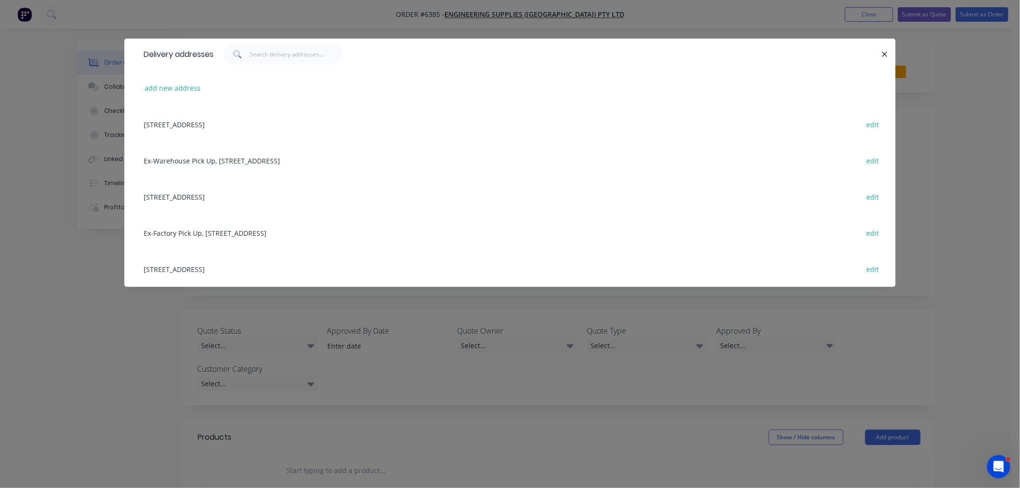
click at [220, 191] on div "[STREET_ADDRESS] edit" at bounding box center [510, 196] width 742 height 36
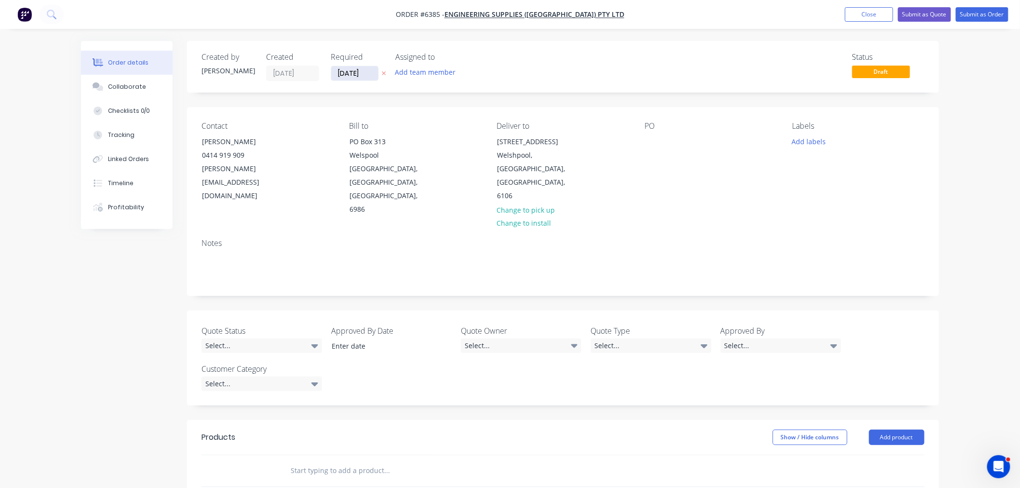
click at [368, 72] on input "[DATE]" at bounding box center [354, 73] width 47 height 14
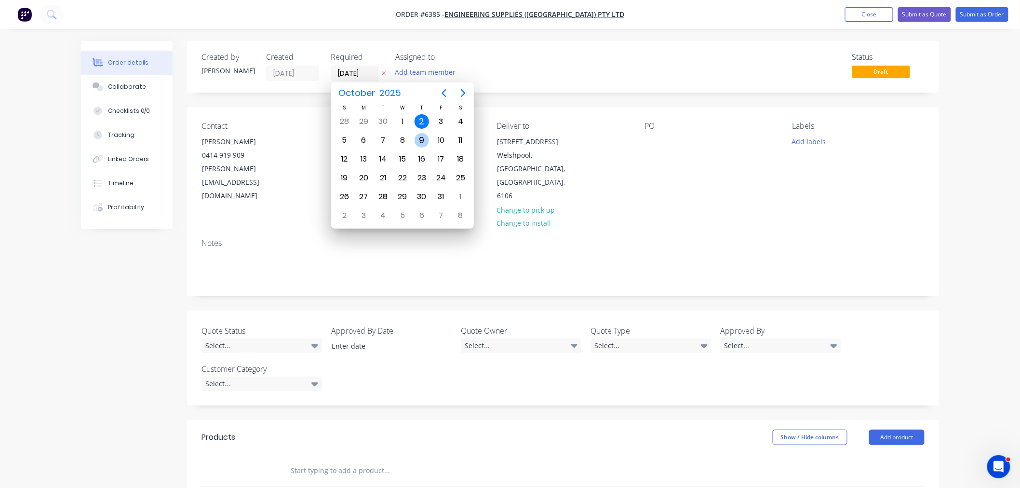
click at [420, 137] on div "9" at bounding box center [421, 140] width 14 height 14
type input "[DATE]"
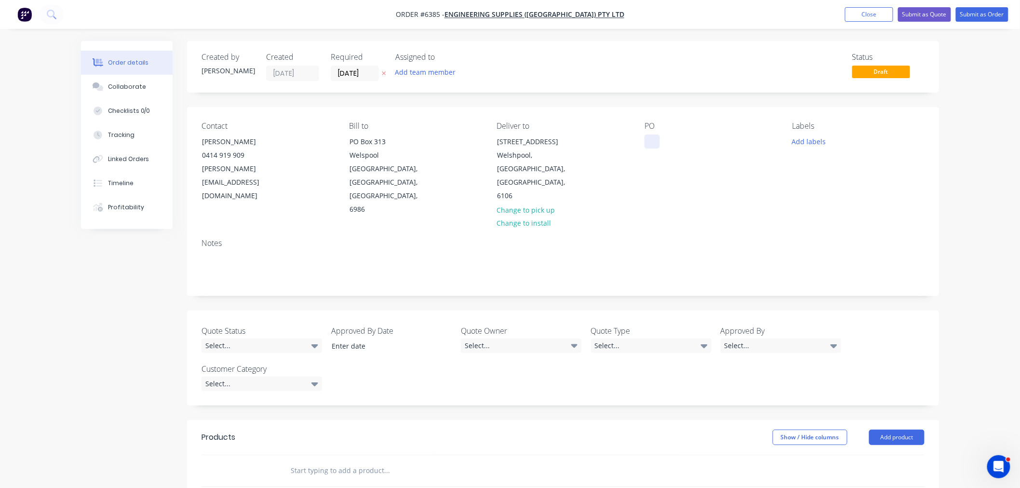
click at [647, 143] on div at bounding box center [651, 141] width 15 height 14
click at [810, 137] on button "Add labels" at bounding box center [808, 140] width 44 height 13
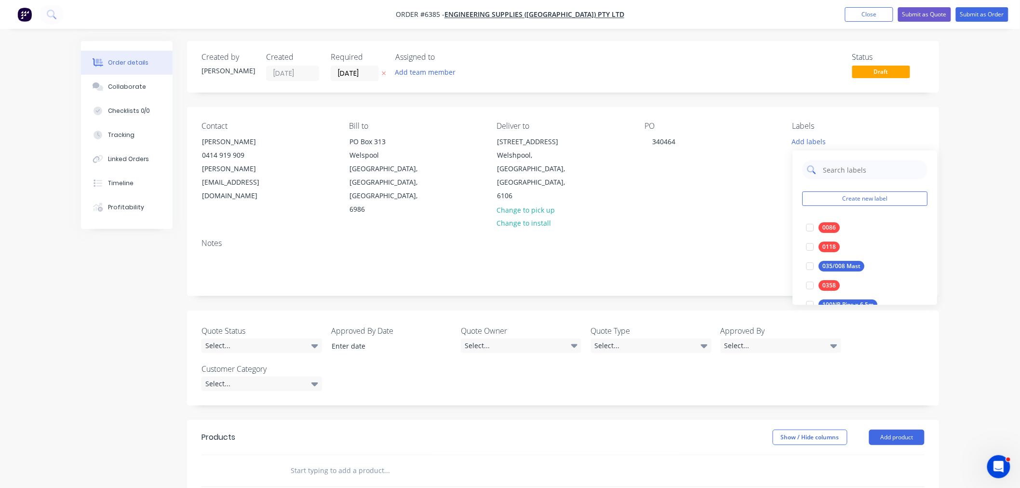
click at [837, 171] on input "text" at bounding box center [872, 169] width 101 height 19
type input "0361"
click at [807, 226] on div at bounding box center [809, 227] width 19 height 19
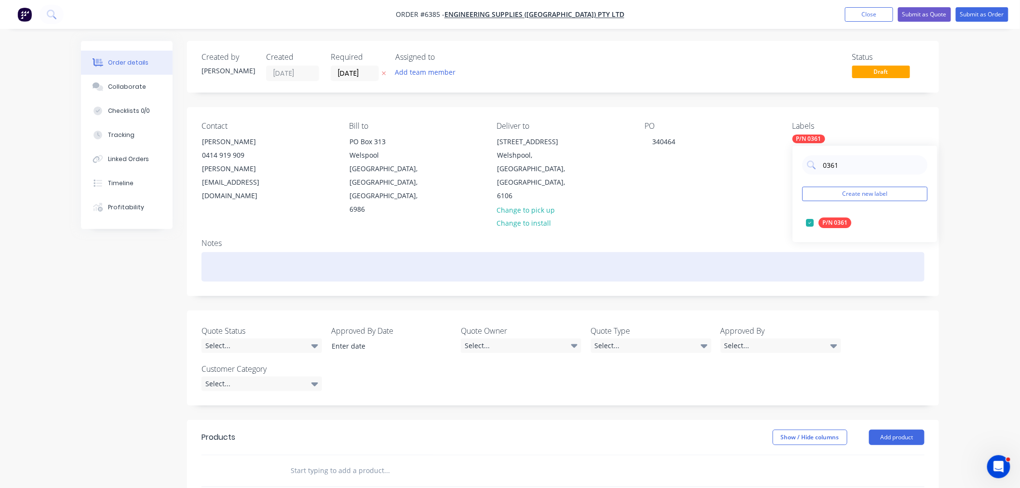
click at [615, 252] on div at bounding box center [562, 266] width 723 height 29
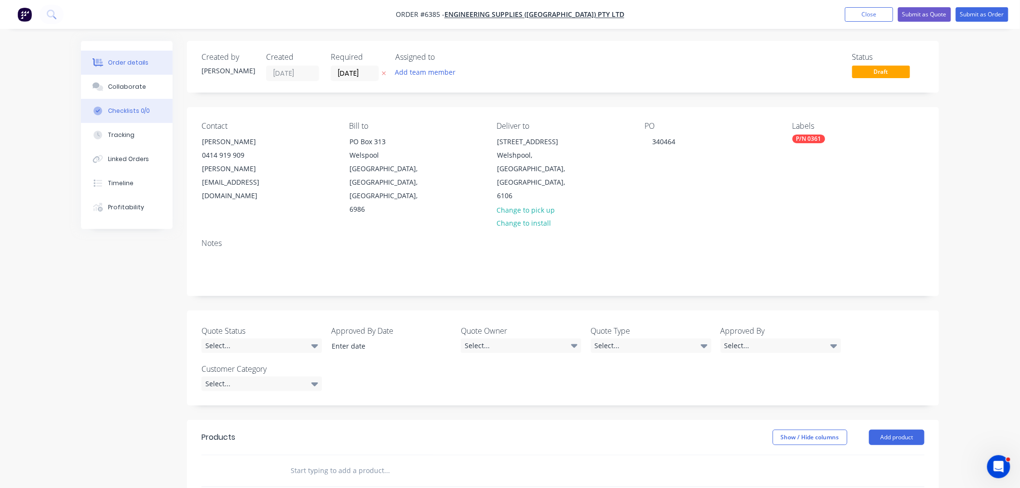
click at [123, 114] on div "Checklists 0/0" at bounding box center [129, 110] width 42 height 9
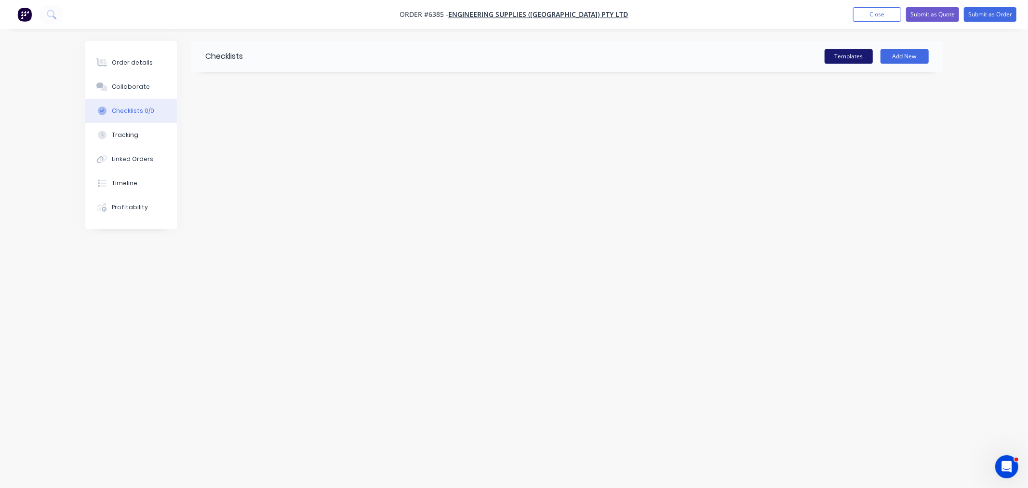
click at [860, 60] on button "Templates" at bounding box center [848, 56] width 48 height 14
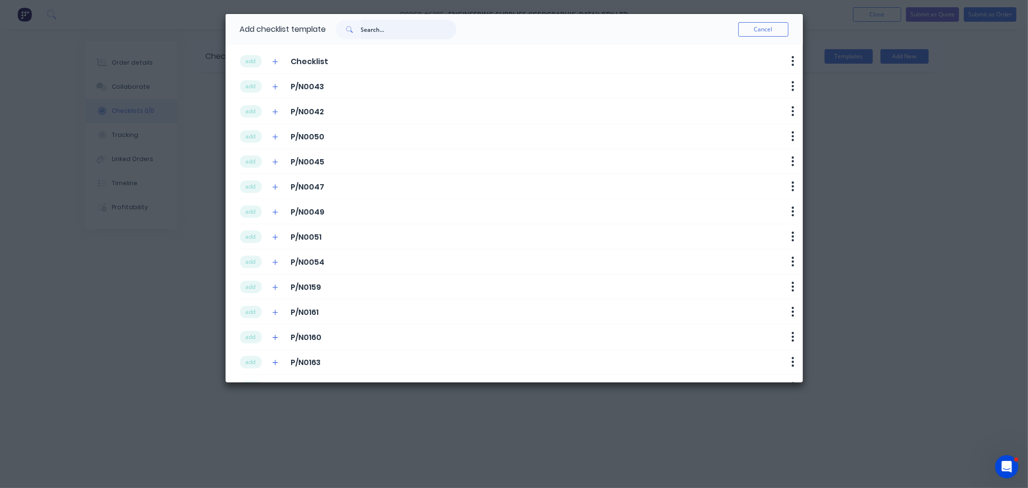
click at [383, 32] on input "text" at bounding box center [408, 29] width 95 height 19
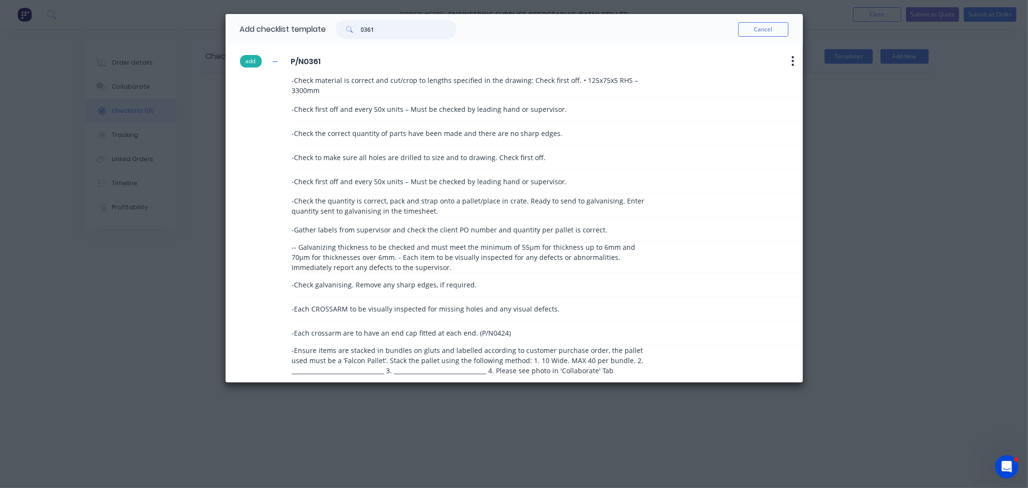
type input "0361"
click at [257, 61] on button "add" at bounding box center [251, 61] width 22 height 13
type textarea "x"
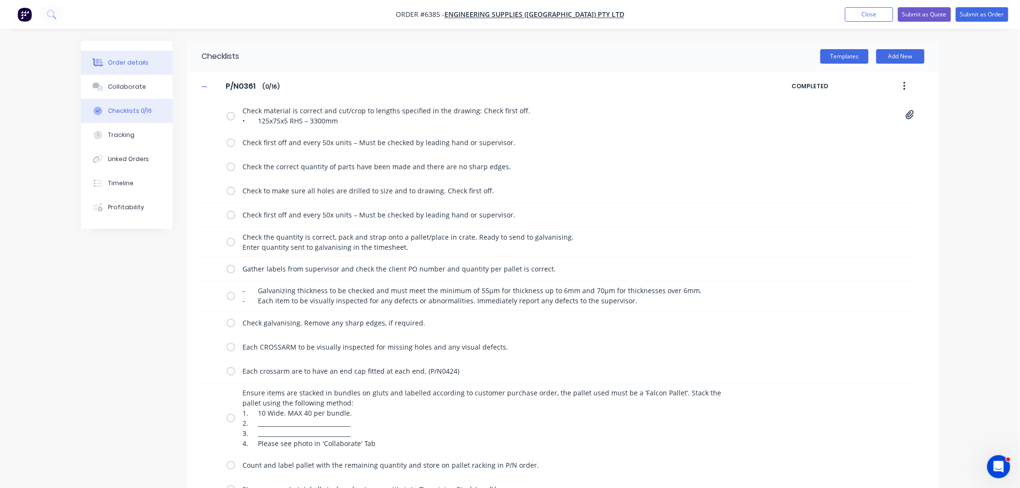
click at [141, 53] on button "Order details" at bounding box center [127, 63] width 92 height 24
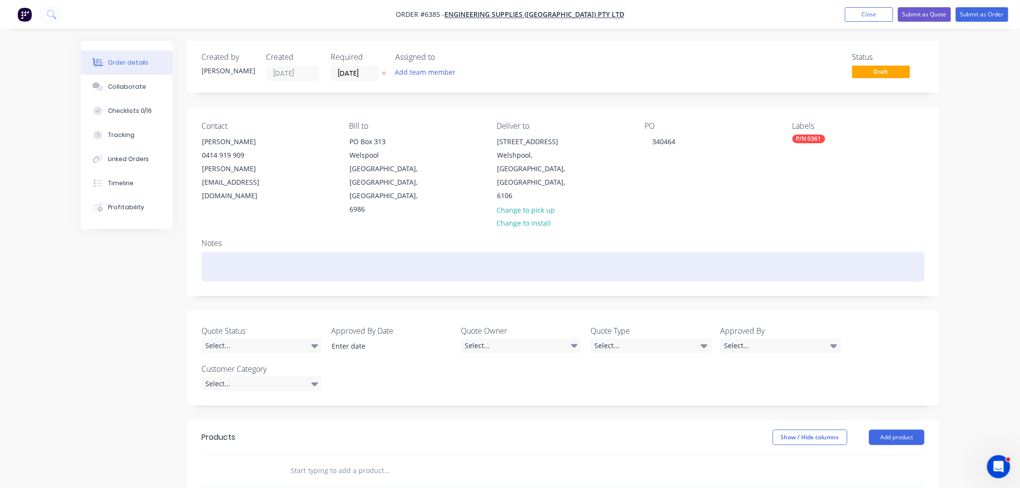
click at [227, 252] on div at bounding box center [562, 266] width 723 height 29
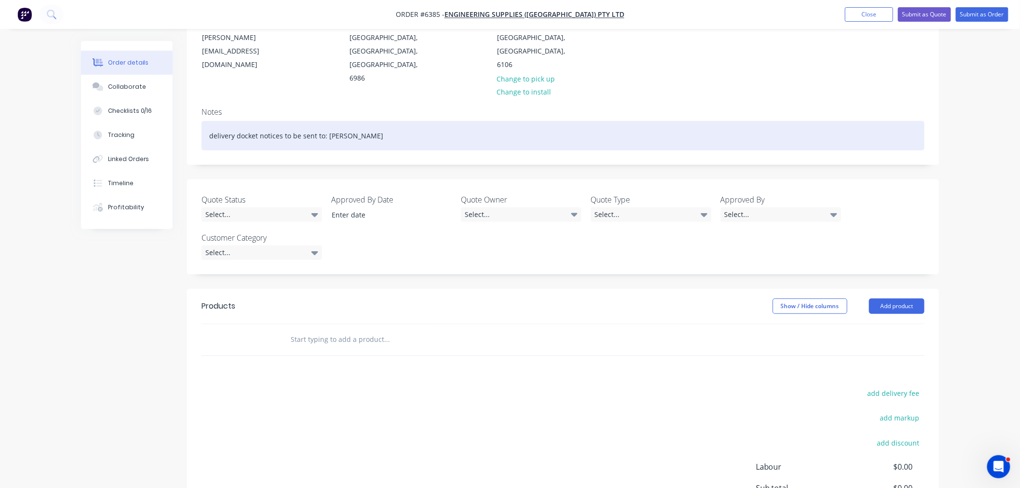
scroll to position [160, 0]
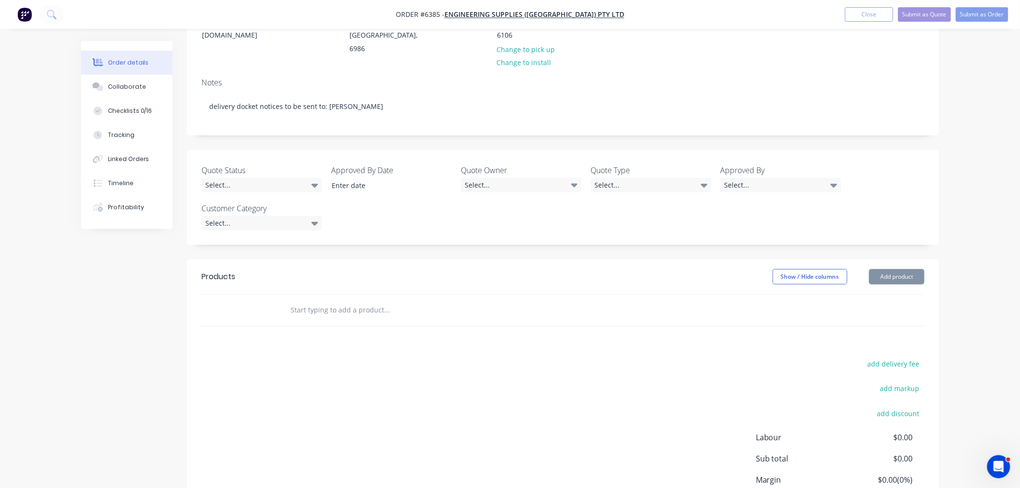
click at [324, 300] on input "text" at bounding box center [386, 309] width 193 height 19
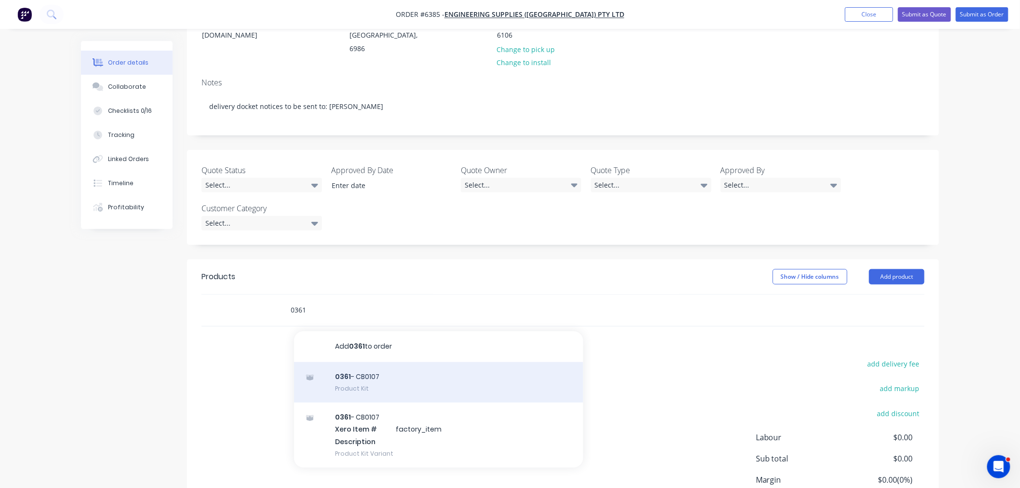
type input "0361"
click at [336, 362] on div "0361 - CB0107 Product Kit" at bounding box center [438, 382] width 289 height 40
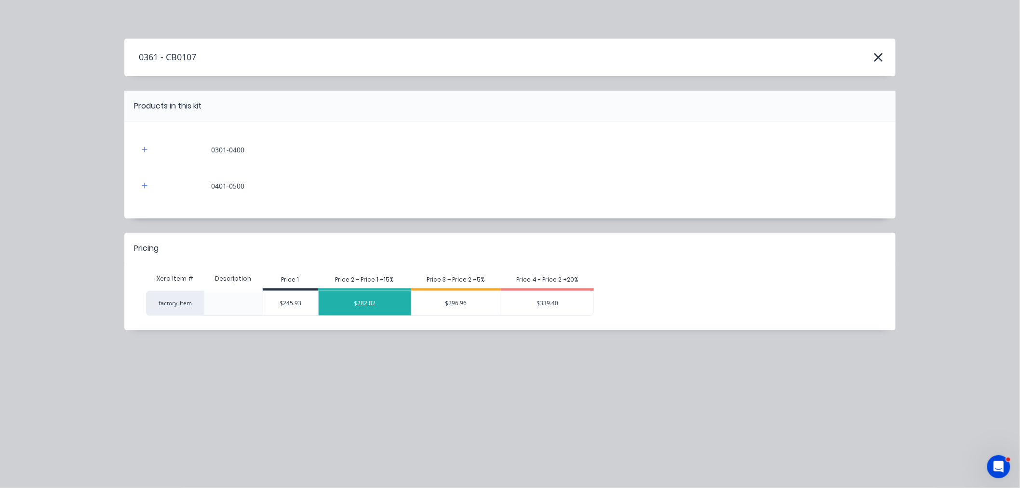
click at [385, 306] on div "$282.82" at bounding box center [365, 303] width 93 height 24
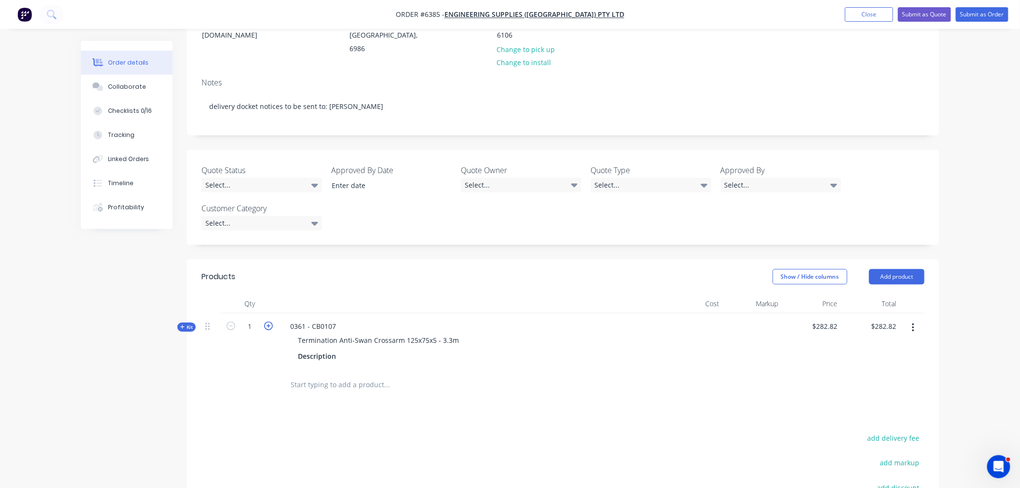
click at [266, 321] on icon "button" at bounding box center [268, 325] width 9 height 9
type input "2"
type input "$565.64"
click at [266, 321] on icon "button" at bounding box center [268, 325] width 9 height 9
type input "3"
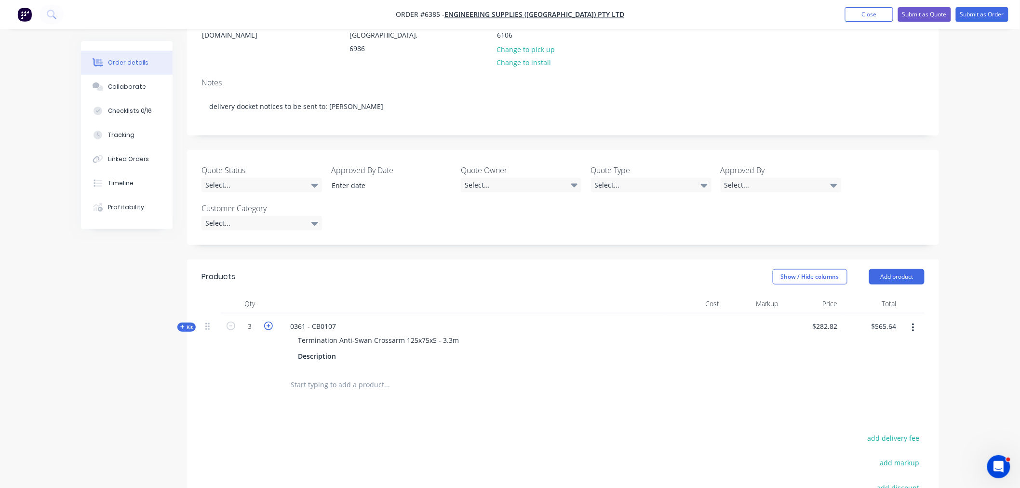
type input "$848.46"
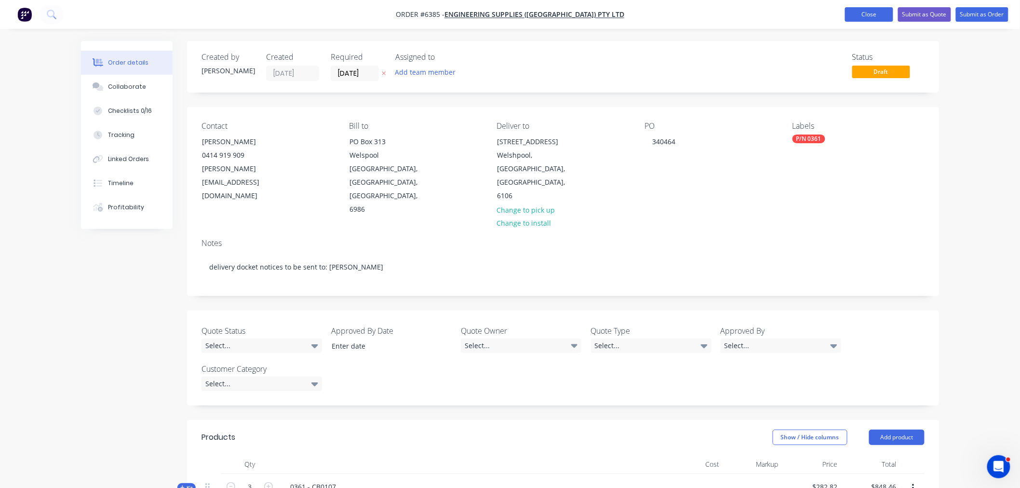
click at [872, 12] on button "Close" at bounding box center [869, 14] width 48 height 14
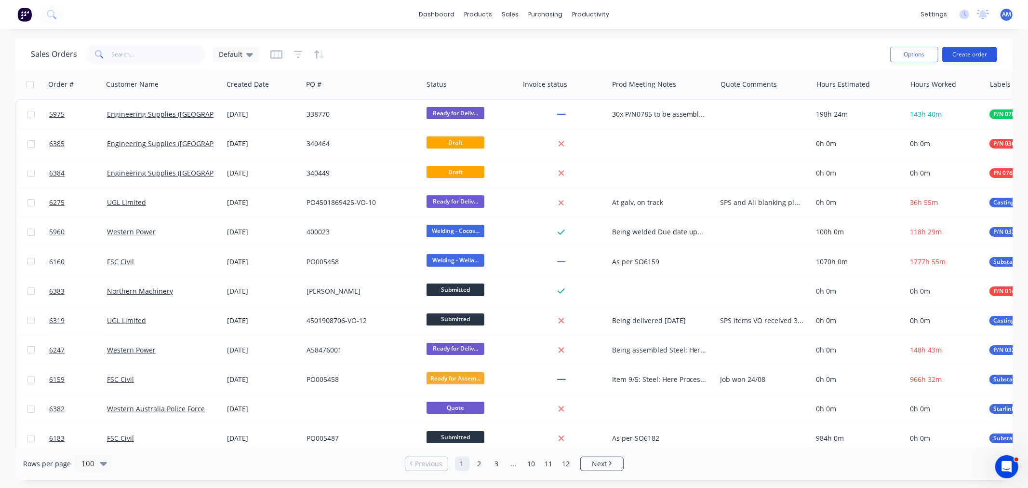
click at [976, 52] on button "Create order" at bounding box center [969, 54] width 55 height 15
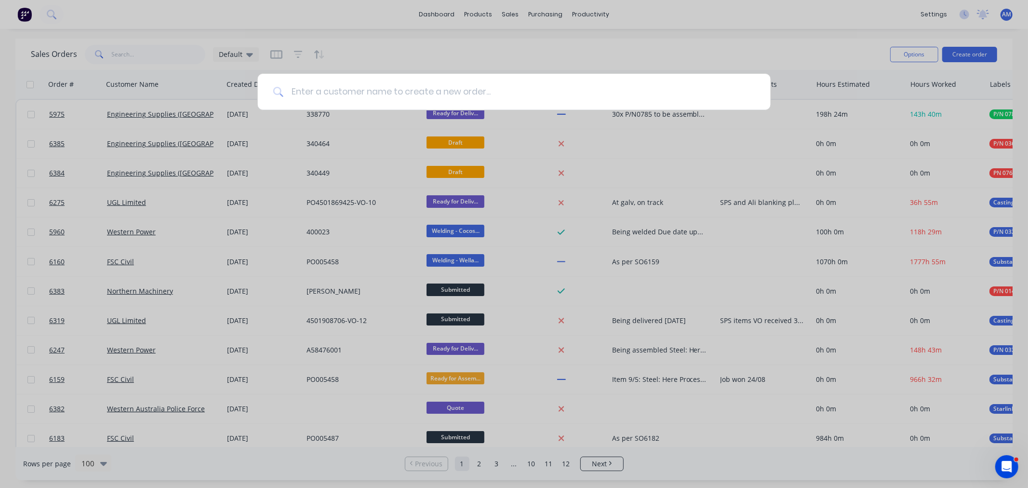
click at [331, 99] on input at bounding box center [519, 92] width 472 height 36
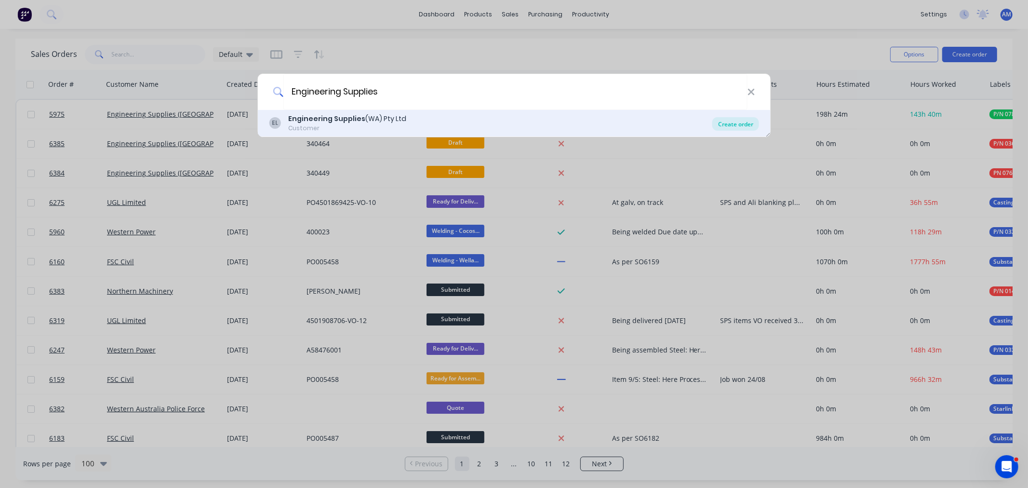
type input "Engineering Supplies"
click at [717, 124] on div "Create order" at bounding box center [735, 123] width 47 height 13
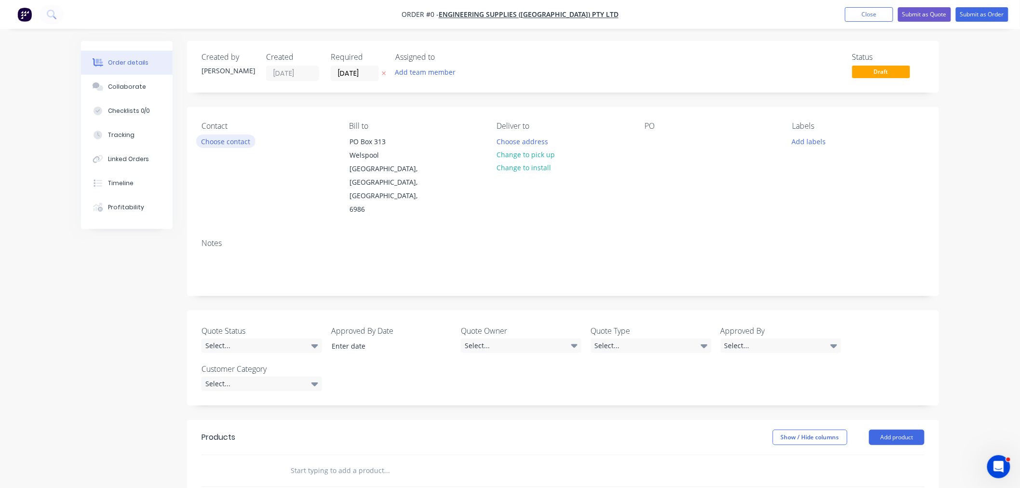
click at [211, 140] on button "Choose contact" at bounding box center [225, 140] width 59 height 13
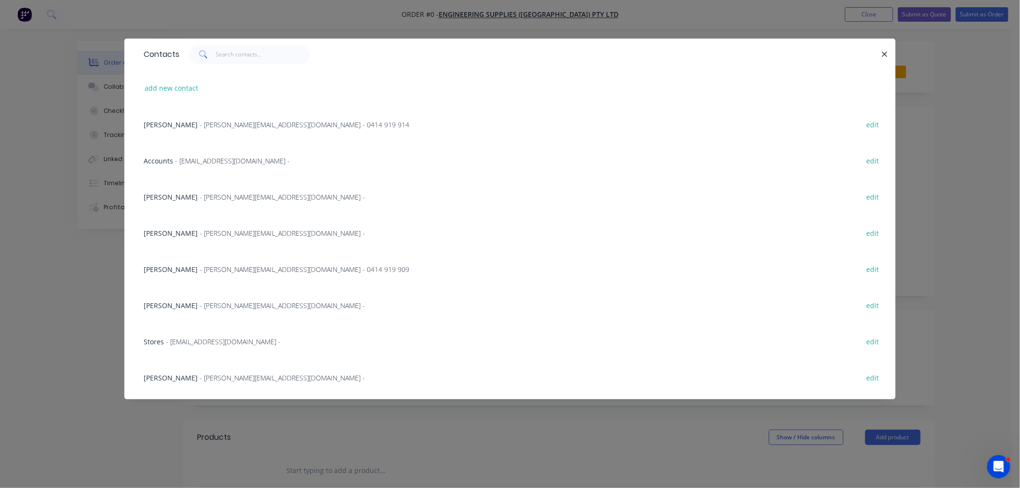
click at [189, 265] on span "[PERSON_NAME]" at bounding box center [171, 269] width 54 height 9
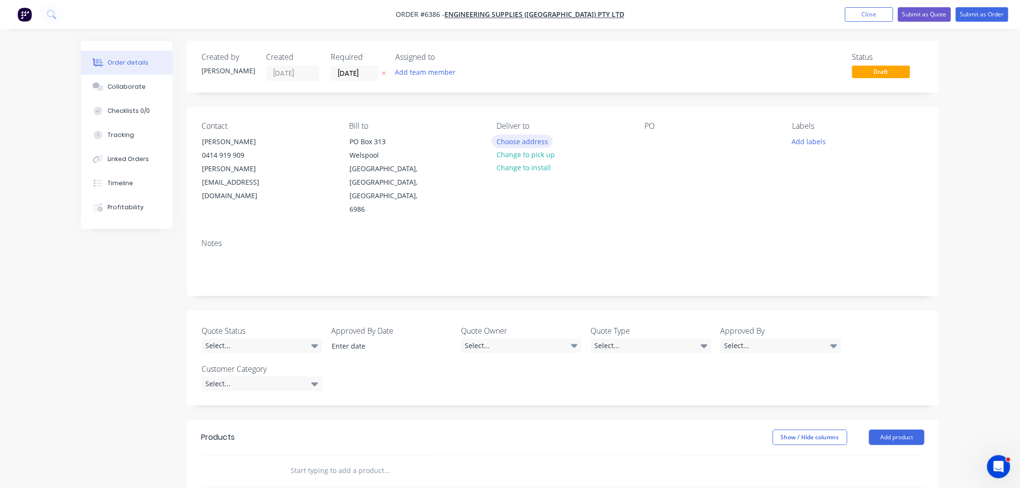
click at [522, 146] on button "Choose address" at bounding box center [522, 140] width 62 height 13
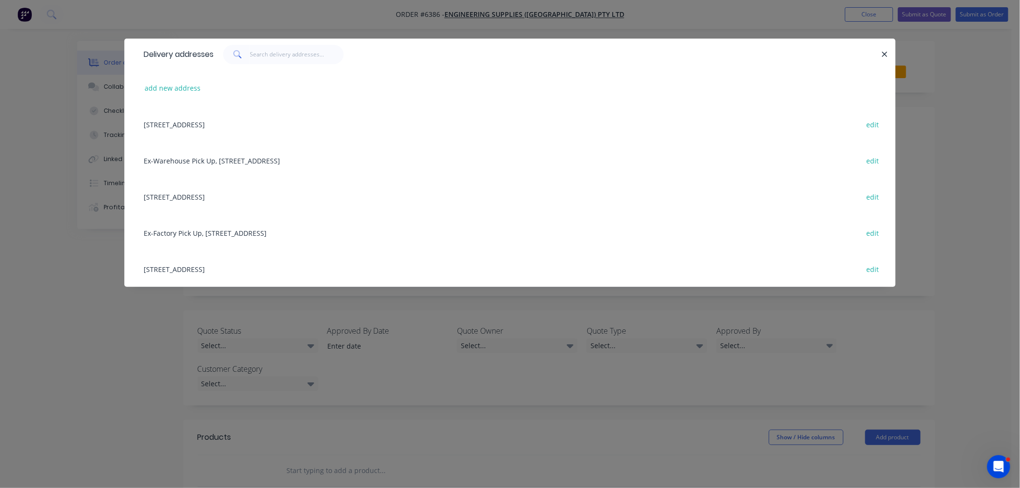
click at [217, 193] on div "[STREET_ADDRESS] edit" at bounding box center [510, 196] width 742 height 36
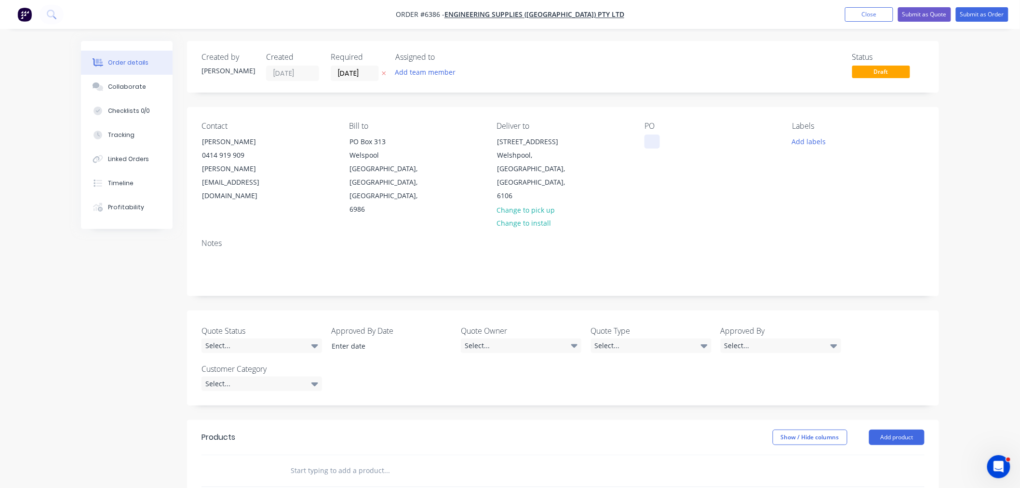
click at [656, 138] on div at bounding box center [651, 141] width 15 height 14
click at [798, 136] on button "Add labels" at bounding box center [808, 140] width 44 height 13
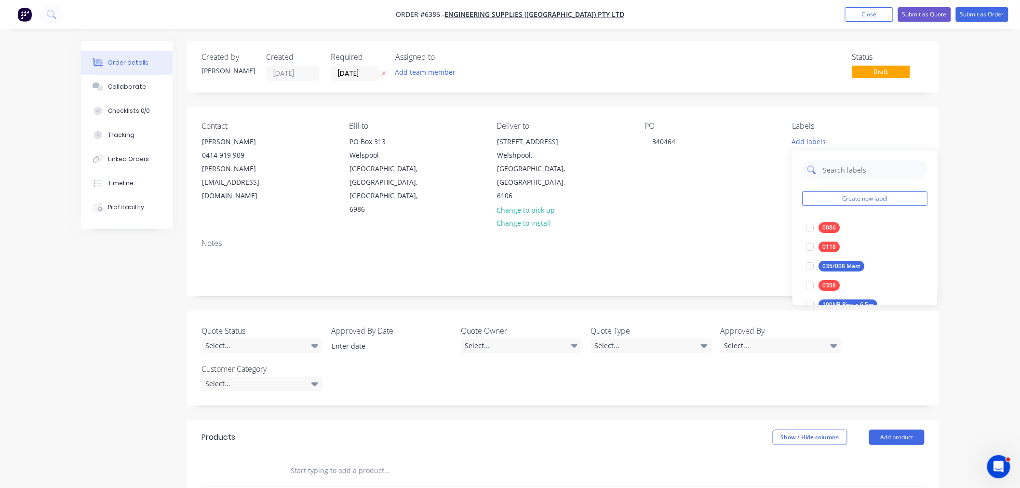
click at [832, 171] on input "text" at bounding box center [872, 169] width 101 height 19
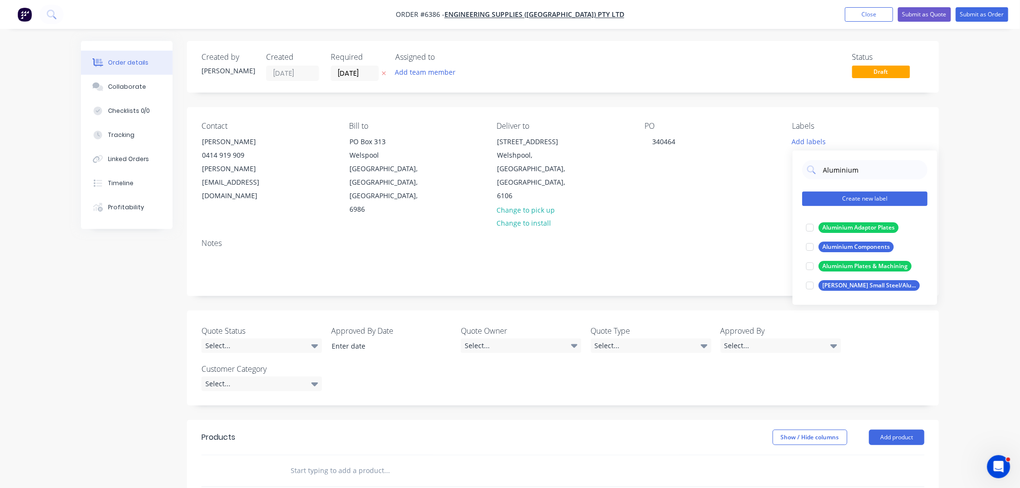
type input "Aluminium"
click at [829, 199] on button "Create new label" at bounding box center [864, 198] width 125 height 14
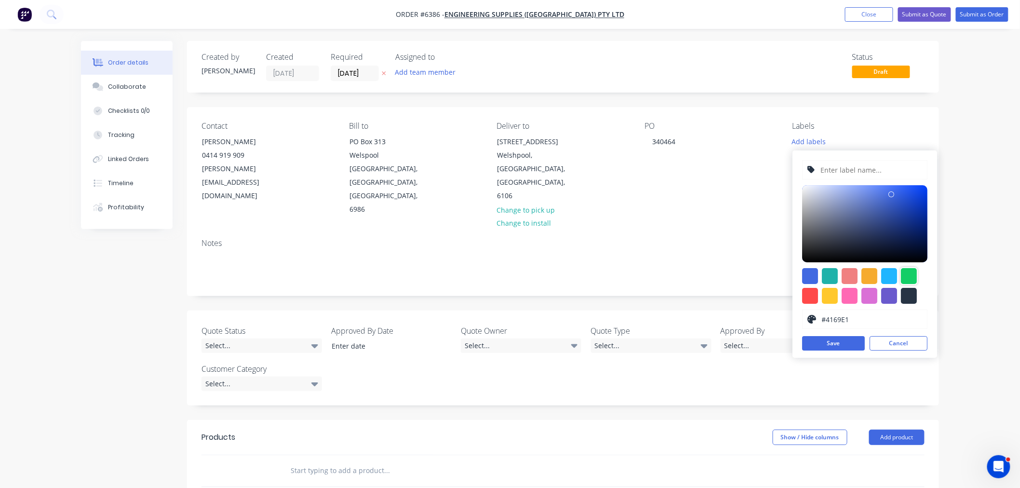
click at [903, 279] on div at bounding box center [909, 276] width 16 height 16
type input "#13CE66"
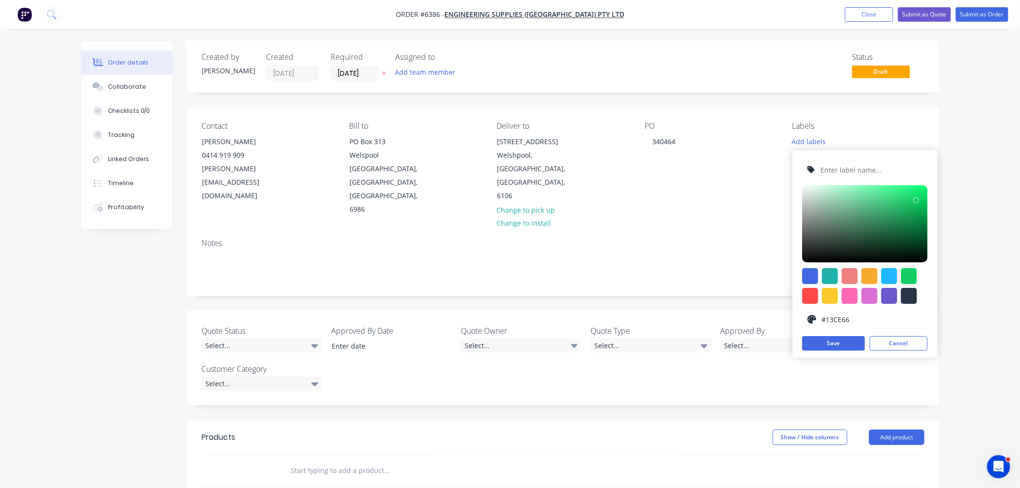
click at [833, 169] on input "text" at bounding box center [871, 169] width 103 height 18
type input "A"
type input "500mmØ Aluminium Discs"
click at [841, 340] on button "Save" at bounding box center [833, 343] width 63 height 14
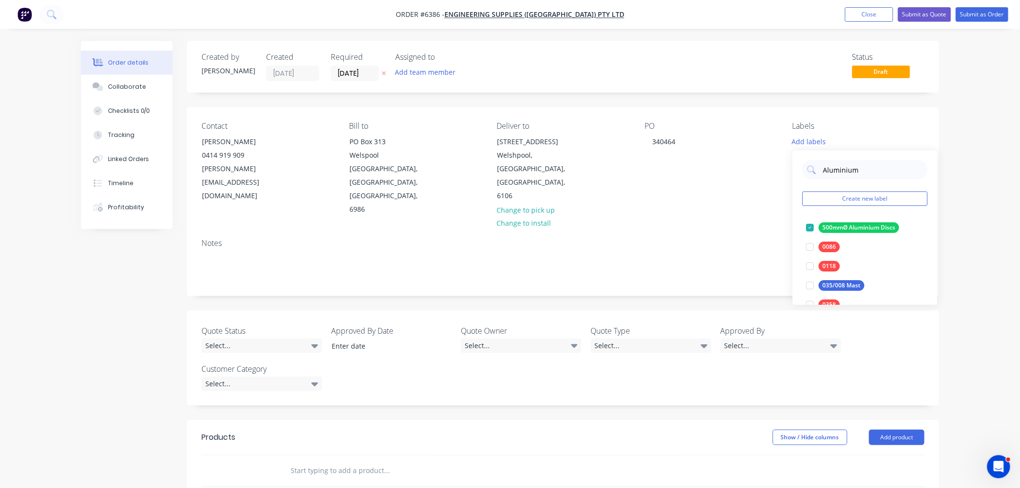
click at [722, 231] on div "Notes" at bounding box center [563, 263] width 752 height 65
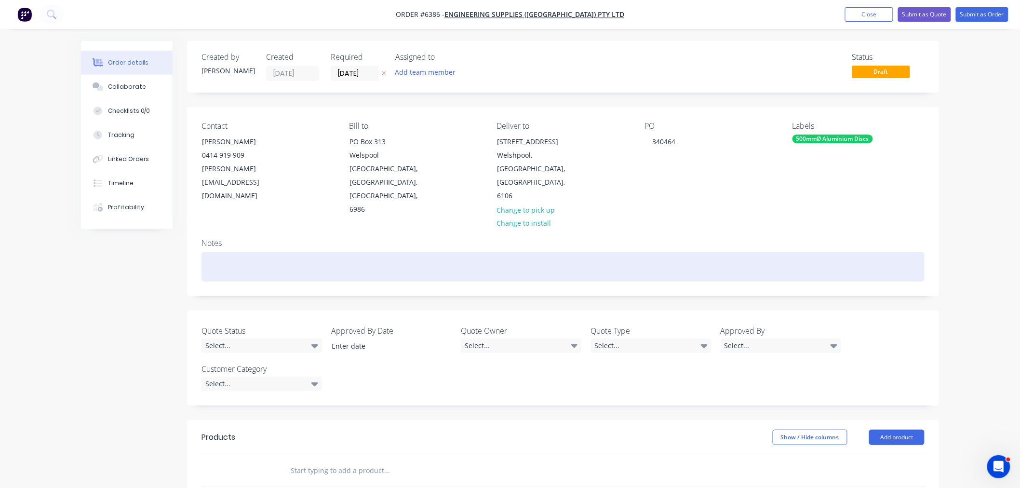
click at [303, 252] on div at bounding box center [562, 266] width 723 height 29
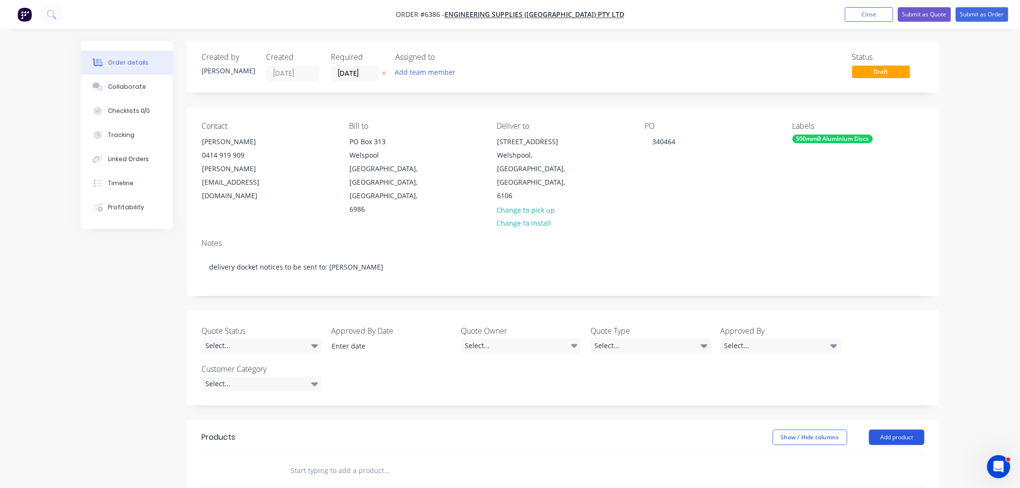
click at [885, 429] on button "Add product" at bounding box center [896, 436] width 55 height 15
click at [863, 474] on div "Basic product" at bounding box center [878, 481] width 74 height 14
click at [258, 479] on input "1" at bounding box center [249, 486] width 25 height 14
type input "60"
click at [304, 479] on div at bounding box center [322, 486] width 80 height 14
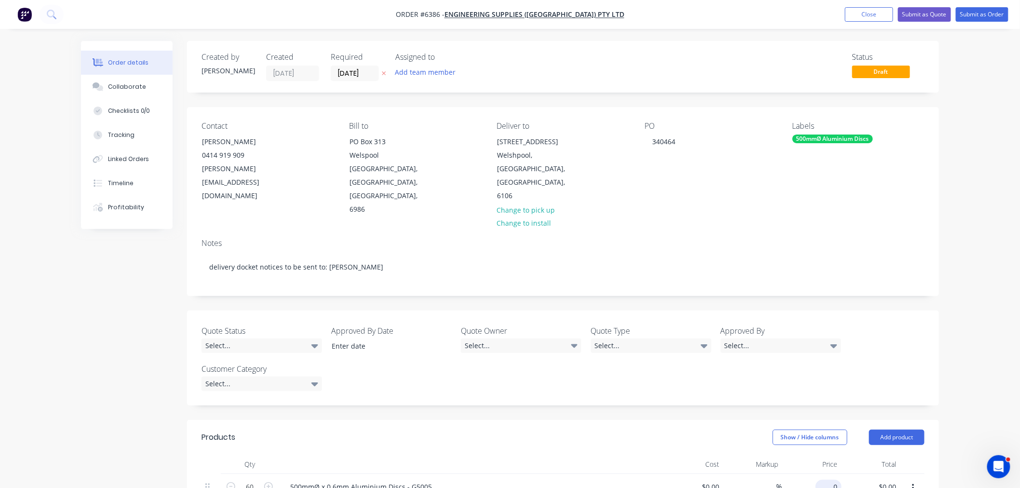
click at [823, 474] on div "0 $0.00" at bounding box center [811, 496] width 59 height 44
type input "$20.53"
type input "$1,231.80"
click at [873, 12] on button "Close" at bounding box center [869, 14] width 48 height 14
